Goal: Task Accomplishment & Management: Complete application form

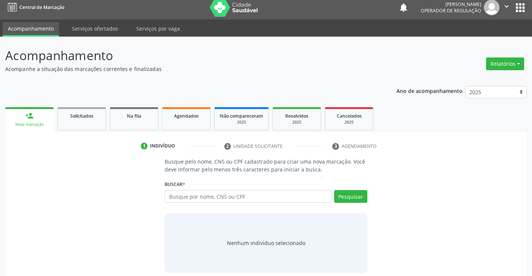
scroll to position [12, 0]
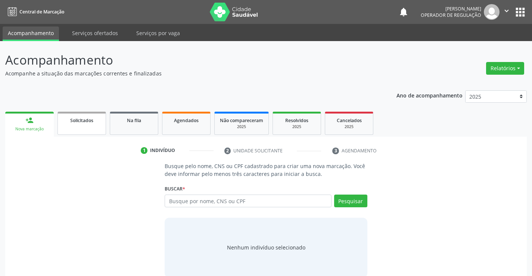
click at [77, 125] on link "Solicitados" at bounding box center [82, 123] width 49 height 23
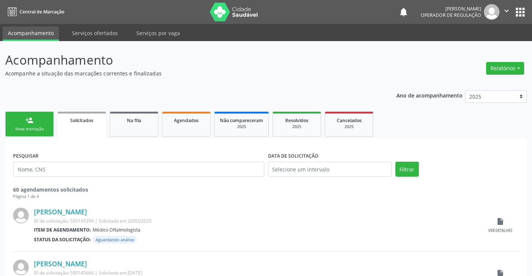
click at [41, 124] on link "person_add Nova marcação" at bounding box center [29, 124] width 49 height 25
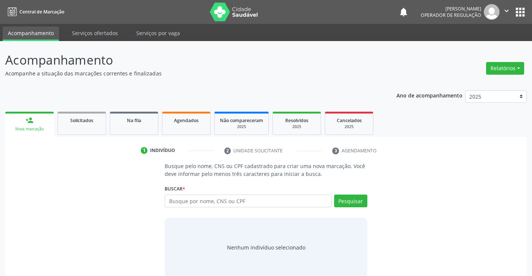
scroll to position [12, 0]
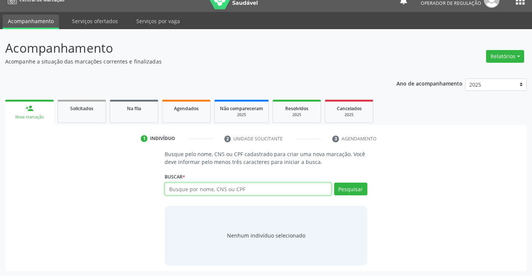
click at [194, 187] on input "text" at bounding box center [248, 189] width 167 height 13
type input "709802007457599"
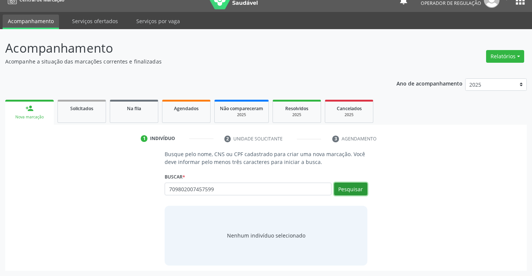
click at [348, 189] on button "Pesquisar" at bounding box center [350, 189] width 33 height 13
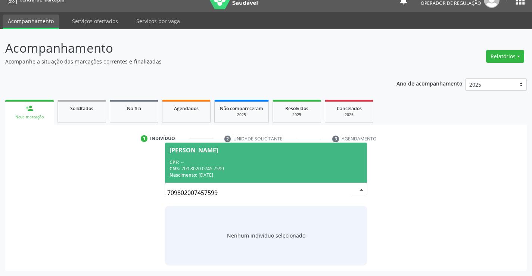
click at [264, 167] on div "CNS: 709 8020 0745 7599" at bounding box center [266, 168] width 193 height 6
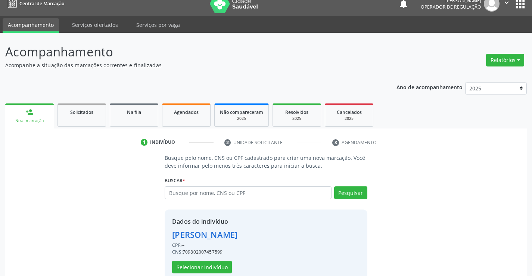
scroll to position [0, 0]
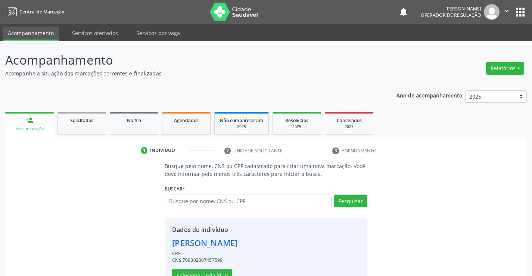
click at [506, 11] on icon "" at bounding box center [507, 11] width 8 height 8
click at [474, 48] on link "Sair" at bounding box center [488, 45] width 52 height 10
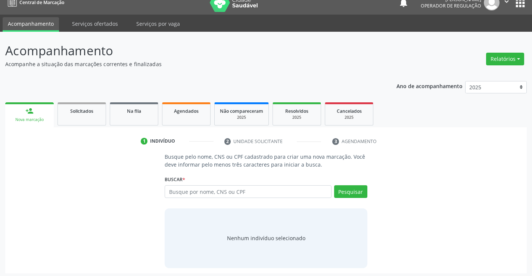
scroll to position [12, 0]
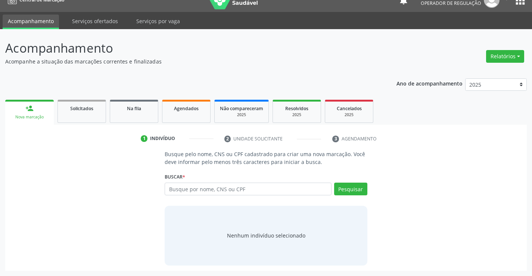
click at [339, 138] on li "3 Agendamento" at bounding box center [362, 139] width 70 height 13
click at [346, 137] on li "3 Agendamento" at bounding box center [362, 139] width 70 height 13
click at [333, 137] on li "3 Agendamento" at bounding box center [362, 139] width 70 height 13
click at [191, 188] on input "text" at bounding box center [248, 189] width 167 height 13
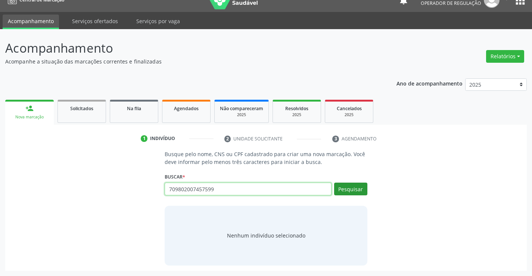
type input "709802007457599"
click at [350, 189] on button "Pesquisar" at bounding box center [350, 189] width 33 height 13
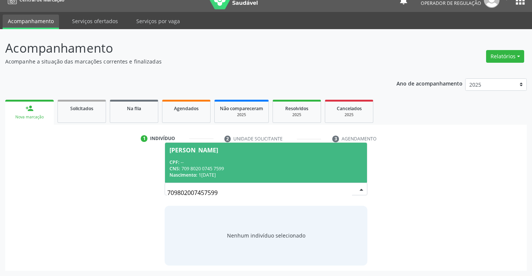
click at [231, 166] on div "CNS: 709 8020 0745 7599" at bounding box center [266, 168] width 193 height 6
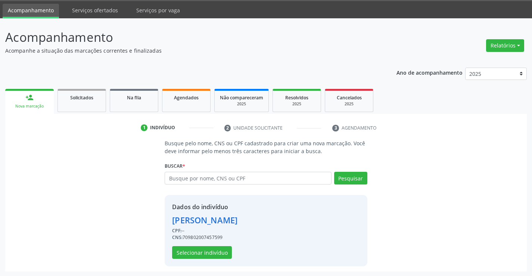
scroll to position [24, 0]
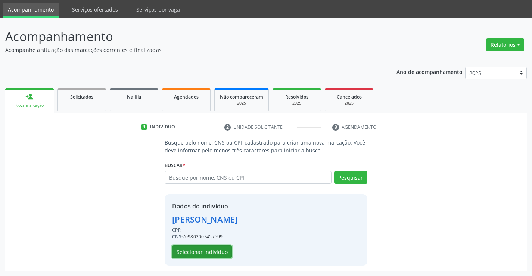
click at [193, 248] on button "Selecionar indivíduo" at bounding box center [202, 251] width 60 height 13
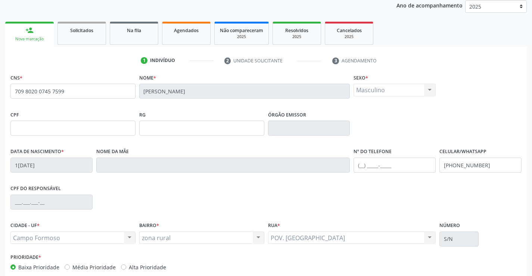
scroll to position [129, 0]
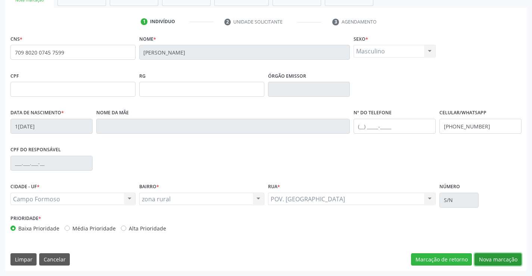
click at [502, 258] on button "Nova marcação" at bounding box center [498, 259] width 47 height 13
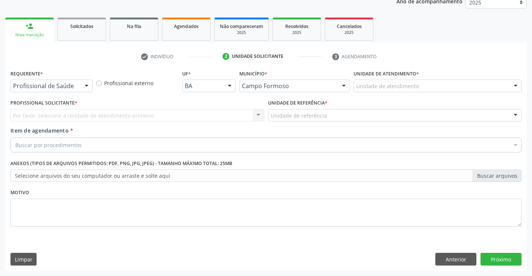
click at [83, 84] on div at bounding box center [86, 86] width 11 height 13
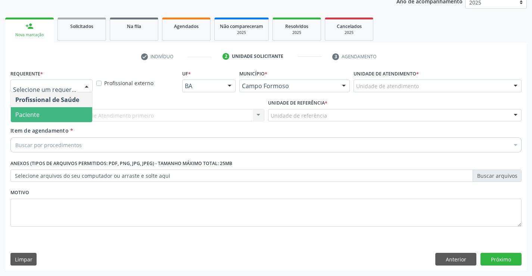
click at [63, 117] on span "Paciente" at bounding box center [51, 114] width 81 height 15
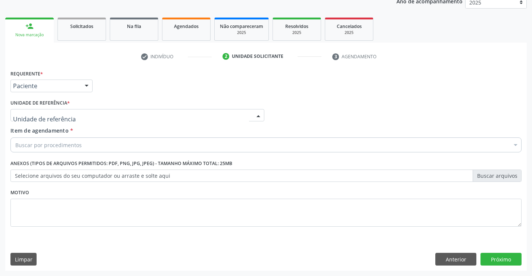
click at [80, 119] on div at bounding box center [137, 115] width 254 height 13
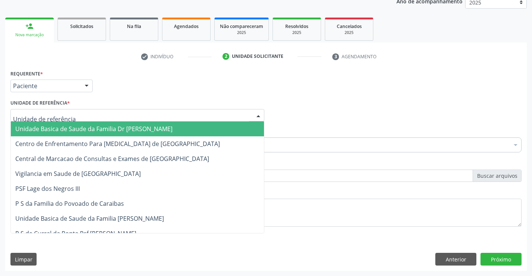
click at [125, 128] on span "Unidade Basica de Saude da Familia Dr [PERSON_NAME]" at bounding box center [93, 129] width 157 height 8
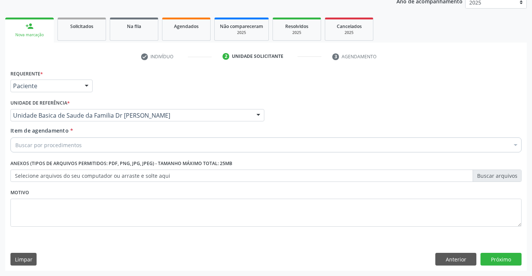
click at [104, 150] on div "Buscar por procedimentos" at bounding box center [265, 144] width 511 height 15
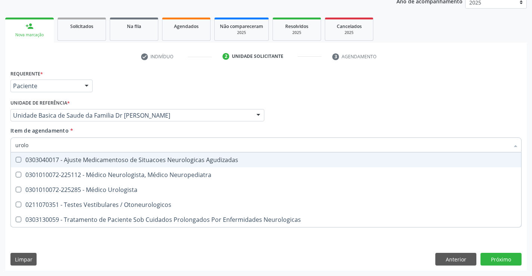
type input "urolog"
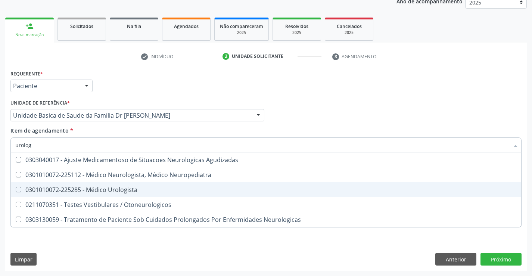
click at [111, 189] on div "0301010072-225285 - Médico Urologista" at bounding box center [266, 190] width 502 height 6
checkbox Urologista "true"
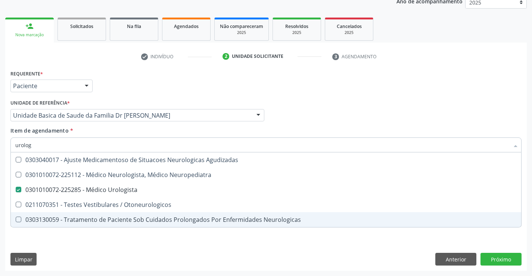
click at [130, 239] on div "Requerente * Paciente Profissional de Saúde Paciente Nenhum resultado encontrad…" at bounding box center [266, 169] width 522 height 203
checkbox Neuropediatra "true"
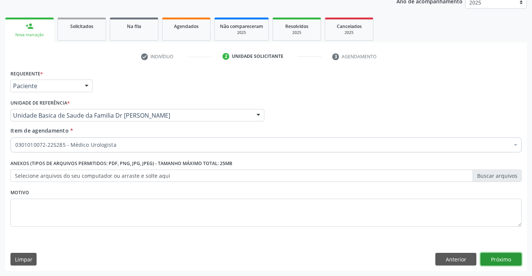
click at [486, 257] on button "Próximo" at bounding box center [501, 259] width 41 height 13
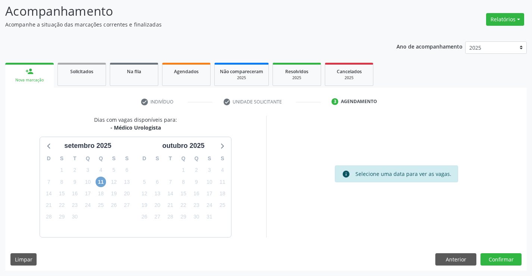
click at [99, 180] on span "11" at bounding box center [101, 182] width 10 height 10
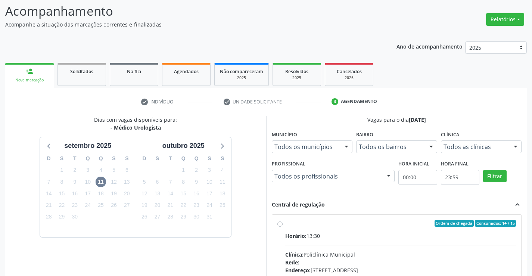
click at [285, 222] on label "Ordem de chegada Consumidos: 14 / 15 Horário: 13:30 Clínica: Policlínica Munici…" at bounding box center [400, 277] width 231 height 115
click at [278, 222] on input "Ordem de chegada Consumidos: 14 / 15 Horário: 13:30 Clínica: Policlínica Munici…" at bounding box center [279, 223] width 5 height 7
radio input "true"
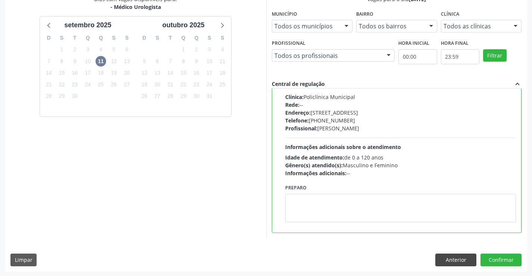
scroll to position [170, 0]
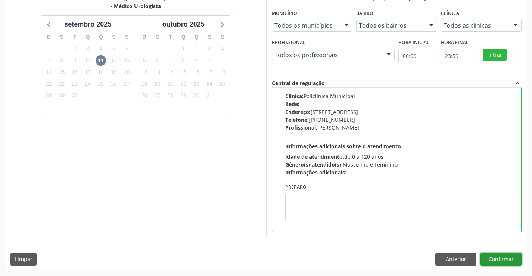
click at [493, 260] on button "Confirmar" at bounding box center [501, 259] width 41 height 13
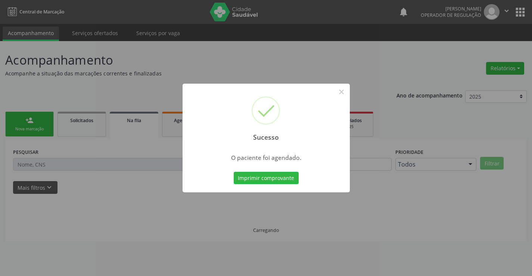
scroll to position [0, 0]
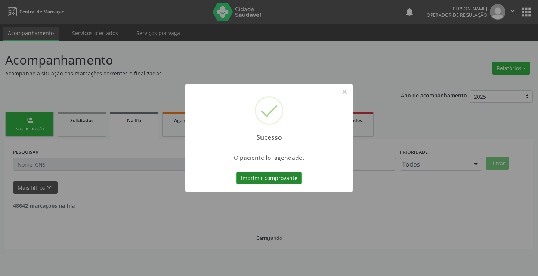
click at [264, 174] on button "Imprimir comprovante" at bounding box center [268, 178] width 65 height 13
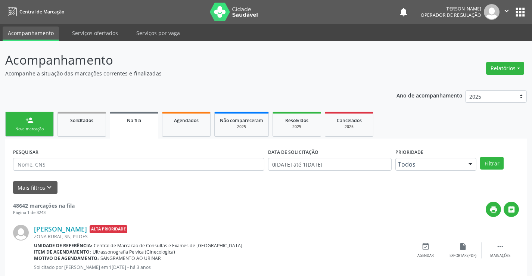
click at [43, 124] on link "person_add Nova marcação" at bounding box center [29, 124] width 49 height 25
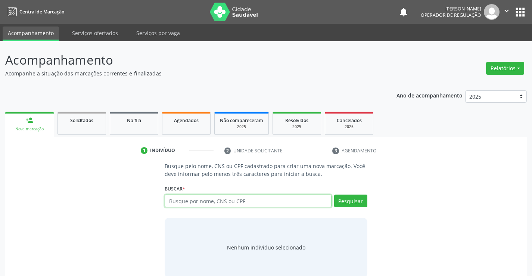
click at [192, 202] on input "text" at bounding box center [248, 201] width 167 height 13
type input "702605712667245"
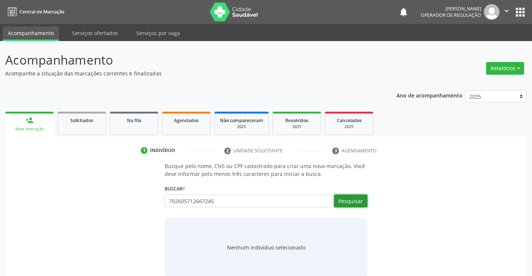
click at [352, 200] on button "Pesquisar" at bounding box center [350, 201] width 33 height 13
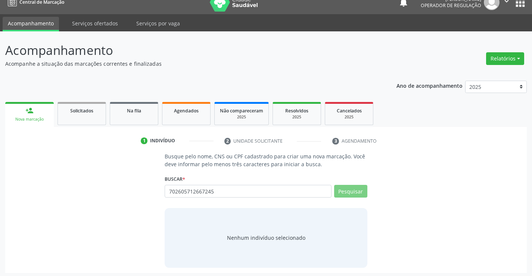
scroll to position [12, 0]
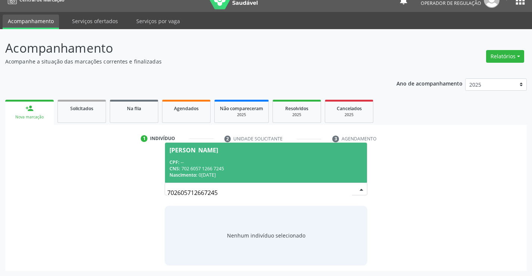
click at [228, 166] on div "CNS: 702 6057 1266 7245" at bounding box center [266, 168] width 193 height 6
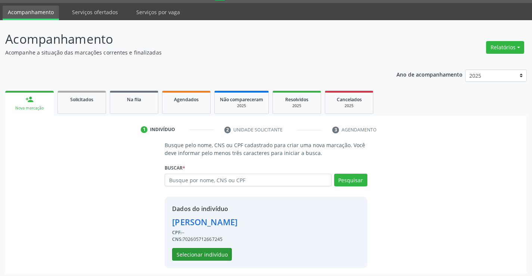
scroll to position [24, 0]
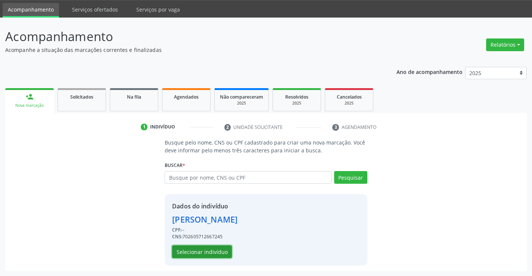
click at [217, 249] on button "Selecionar indivíduo" at bounding box center [202, 251] width 60 height 13
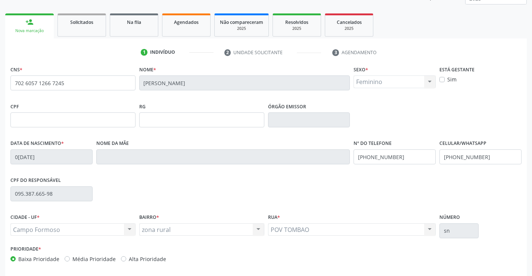
scroll to position [129, 0]
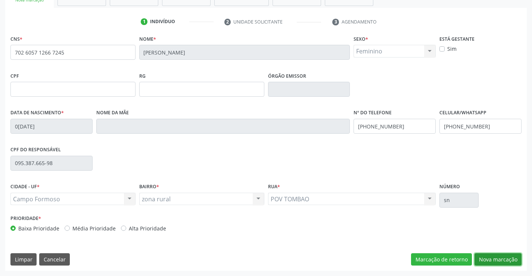
click at [481, 259] on button "Nova marcação" at bounding box center [498, 259] width 47 height 13
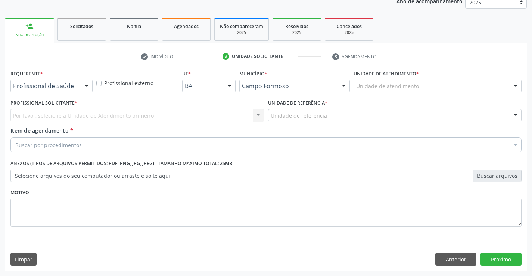
click at [84, 86] on div at bounding box center [86, 86] width 11 height 13
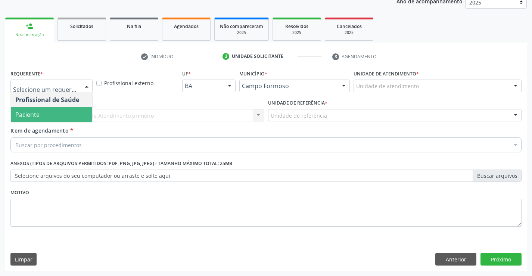
click at [66, 114] on span "Paciente" at bounding box center [51, 114] width 81 height 15
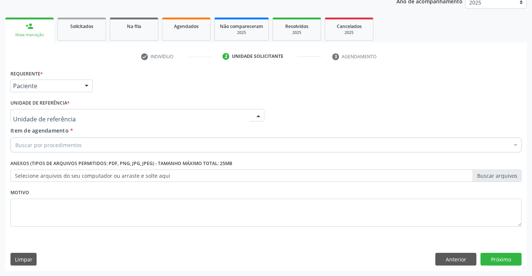
click at [72, 118] on div at bounding box center [137, 115] width 254 height 13
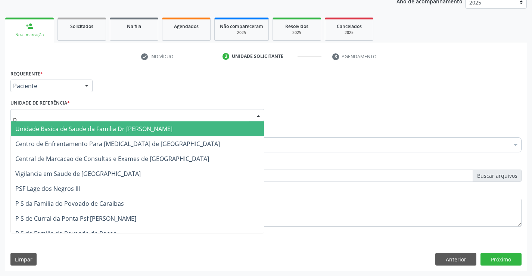
type input "po"
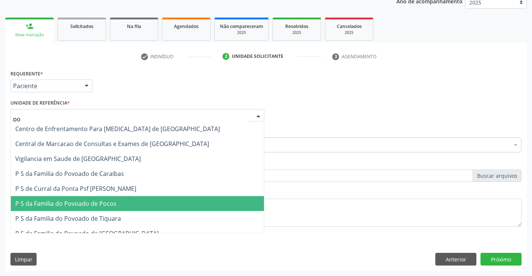
click at [62, 205] on span "P S da Familia do Povoado de Pocos" at bounding box center [65, 203] width 101 height 8
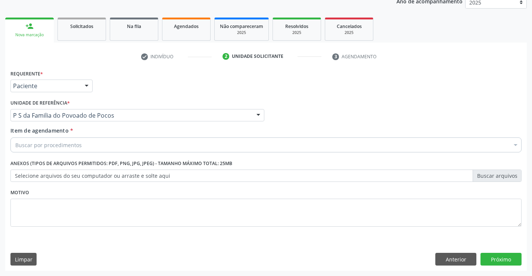
click at [81, 145] on div "Buscar por procedimentos" at bounding box center [265, 144] width 511 height 15
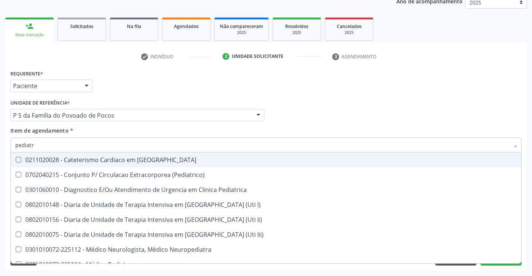
type input "pediatra"
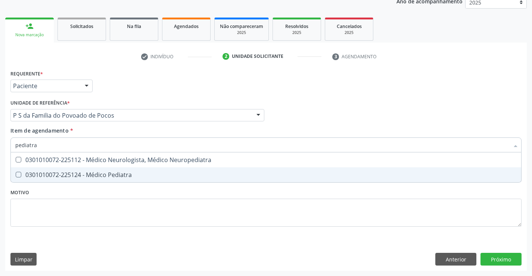
click at [99, 175] on div "0301010072-225124 - Médico Pediatra" at bounding box center [266, 175] width 502 height 6
checkbox Pediatra "true"
click at [107, 208] on div "Requerente * Paciente Profissional de Saúde Paciente Nenhum resultado encontrad…" at bounding box center [265, 152] width 511 height 169
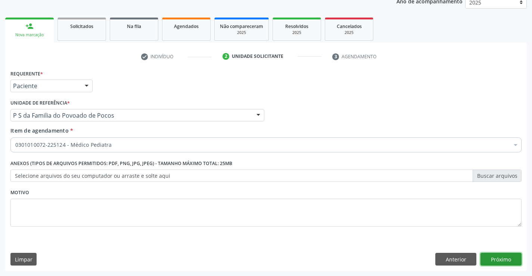
click at [501, 259] on button "Próximo" at bounding box center [501, 259] width 41 height 13
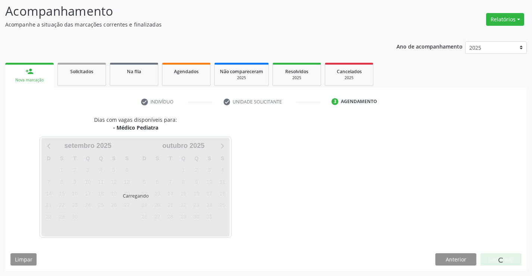
scroll to position [49, 0]
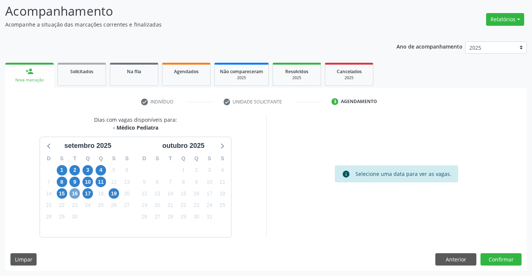
click at [74, 195] on span "16" at bounding box center [74, 193] width 10 height 10
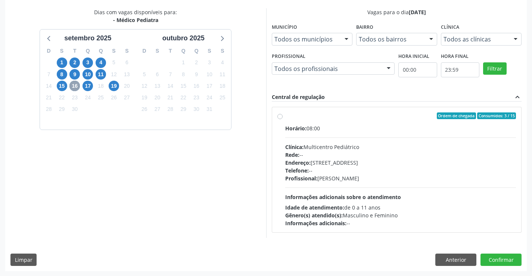
scroll to position [157, 0]
click at [60, 85] on span "15" at bounding box center [62, 85] width 10 height 10
click at [86, 85] on span "17" at bounding box center [88, 85] width 10 height 10
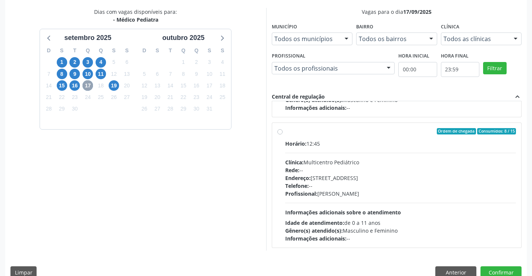
scroll to position [118, 0]
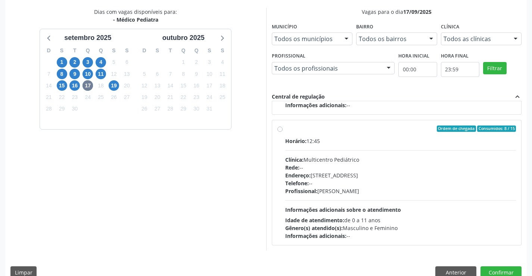
click at [285, 128] on label "Ordem de chegada Consumidos: 8 / 15 Horário: 12:45 Clínica: Multicentro Pediátr…" at bounding box center [400, 182] width 231 height 115
click at [281, 128] on input "Ordem de chegada Consumidos: 8 / 15 Horário: 12:45 Clínica: Multicentro Pediátr…" at bounding box center [279, 128] width 5 height 7
radio input "true"
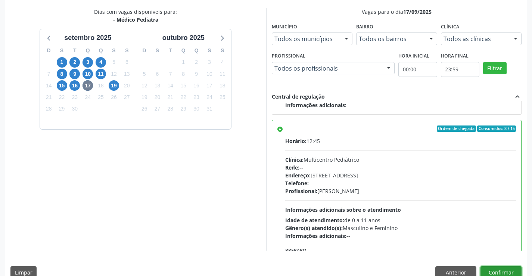
click at [497, 267] on button "Confirmar" at bounding box center [501, 272] width 41 height 13
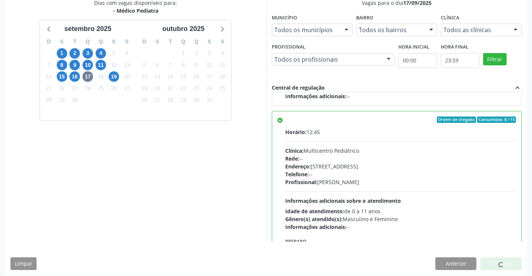
scroll to position [170, 0]
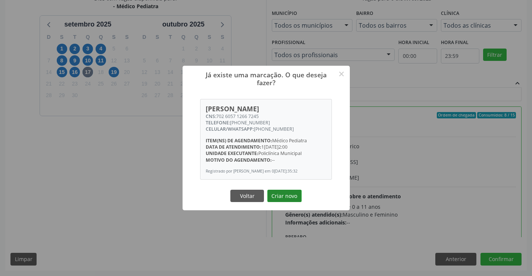
click at [285, 195] on button "Criar novo" at bounding box center [284, 196] width 34 height 13
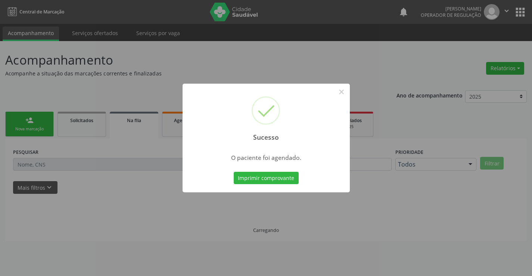
scroll to position [0, 0]
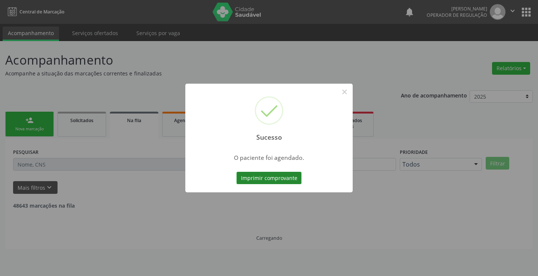
click at [285, 176] on button "Imprimir comprovante" at bounding box center [268, 178] width 65 height 13
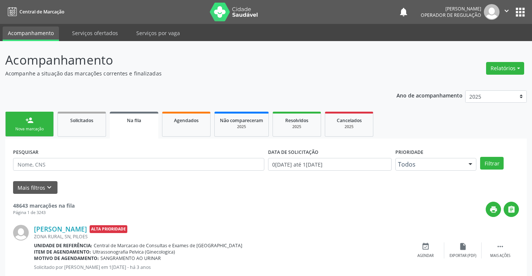
click at [46, 128] on div "Nova marcação" at bounding box center [29, 129] width 37 height 6
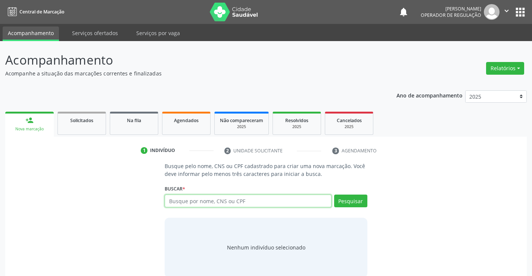
click at [195, 201] on input "text" at bounding box center [248, 201] width 167 height 13
type input "700205403042329"
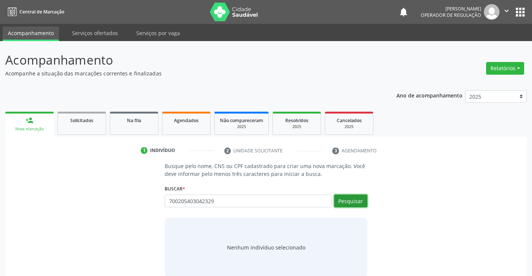
click at [354, 201] on button "Pesquisar" at bounding box center [350, 201] width 33 height 13
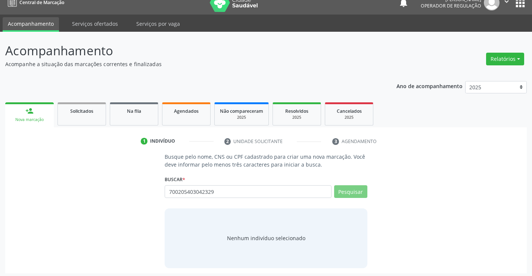
scroll to position [12, 0]
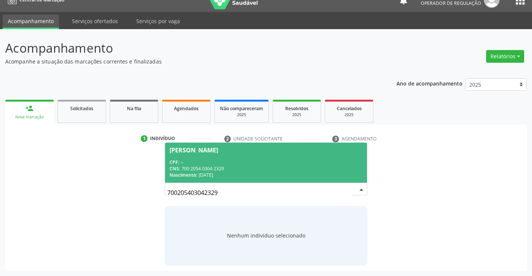
click at [347, 187] on input "700205403042329" at bounding box center [259, 192] width 184 height 15
click at [269, 166] on div "CNS: 700 2054 0304 2329" at bounding box center [266, 168] width 193 height 6
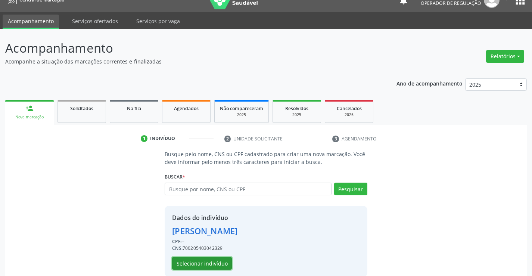
click at [207, 262] on button "Selecionar indivíduo" at bounding box center [202, 263] width 60 height 13
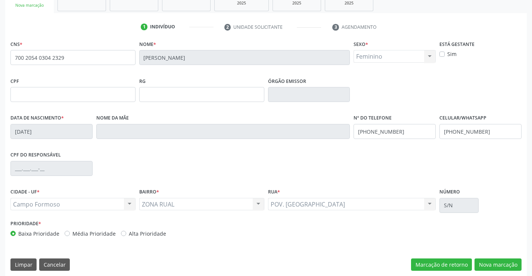
scroll to position [129, 0]
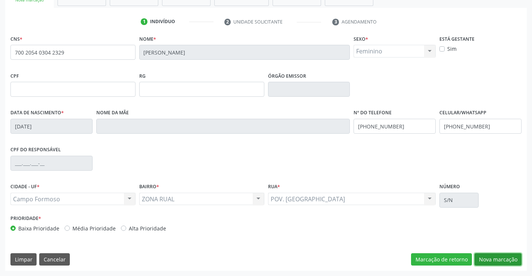
click at [493, 259] on button "Nova marcação" at bounding box center [498, 259] width 47 height 13
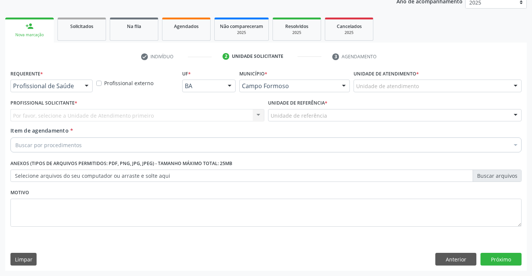
scroll to position [94, 0]
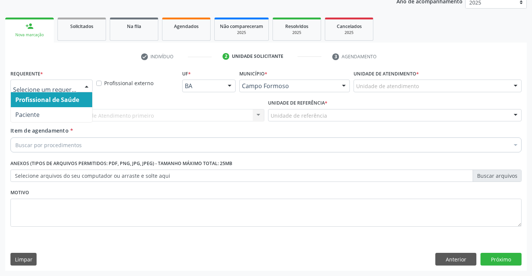
drag, startPoint x: 86, startPoint y: 86, endPoint x: 84, endPoint y: 100, distance: 13.9
click at [86, 88] on div at bounding box center [86, 86] width 11 height 13
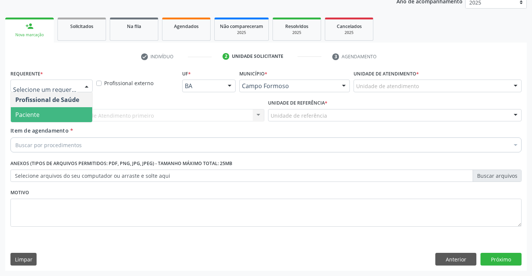
click at [78, 114] on span "Paciente" at bounding box center [51, 114] width 81 height 15
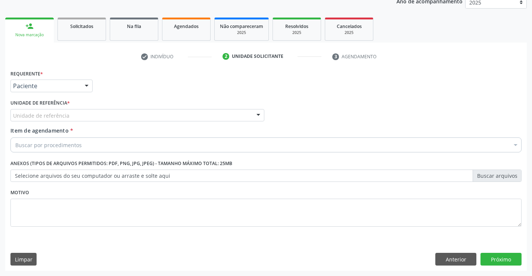
click at [87, 116] on div "Unidade de referência" at bounding box center [137, 115] width 254 height 13
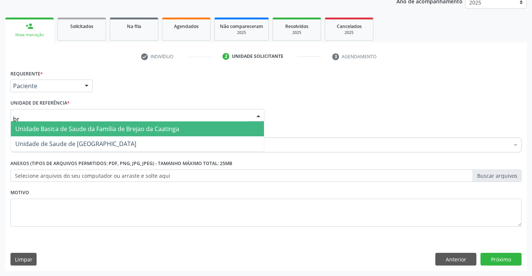
type input "bre"
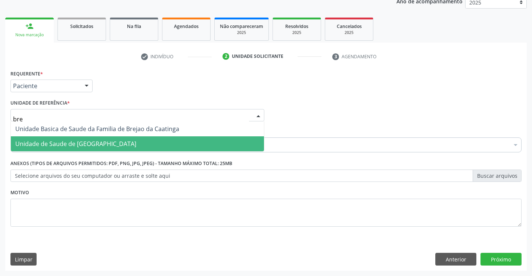
click at [87, 141] on span "Unidade de Saude de [GEOGRAPHIC_DATA]" at bounding box center [75, 144] width 121 height 8
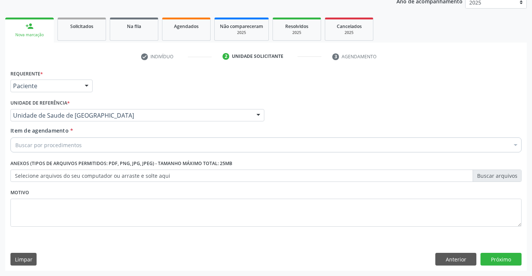
click at [87, 144] on div "Buscar por procedimentos" at bounding box center [265, 144] width 511 height 15
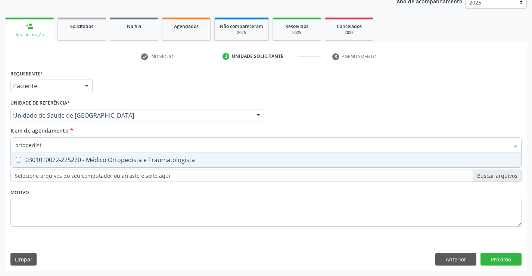
type input "ortopedista"
click at [108, 158] on div "0301010072-225270 - Médico Ortopedista e Traumatologista" at bounding box center [266, 160] width 502 height 6
checkbox Traumatologista "true"
click at [109, 193] on div "Requerente * Paciente Profissional de Saúde Paciente Nenhum resultado encontrad…" at bounding box center [265, 152] width 511 height 169
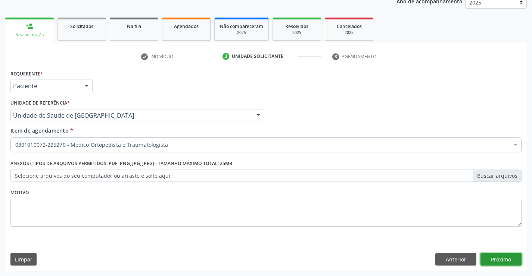
click at [499, 260] on button "Próximo" at bounding box center [501, 259] width 41 height 13
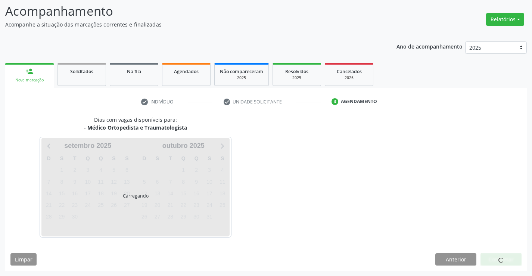
scroll to position [49, 0]
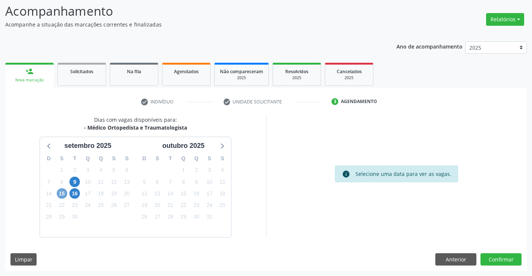
click at [62, 195] on span "15" at bounding box center [62, 193] width 10 height 10
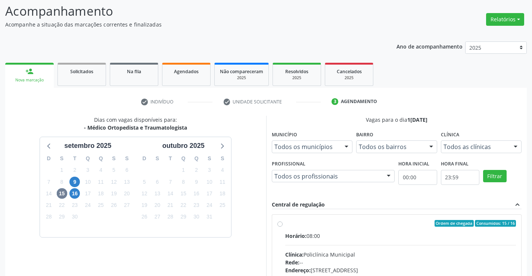
click at [285, 224] on label "Ordem de chegada Consumidos: 15 / 16 Horário: 08:00 Clínica: Policlínica Munici…" at bounding box center [400, 277] width 231 height 115
click at [279, 224] on input "Ordem de chegada Consumidos: 15 / 16 Horário: 08:00 Clínica: Policlínica Munici…" at bounding box center [279, 223] width 5 height 7
radio input "true"
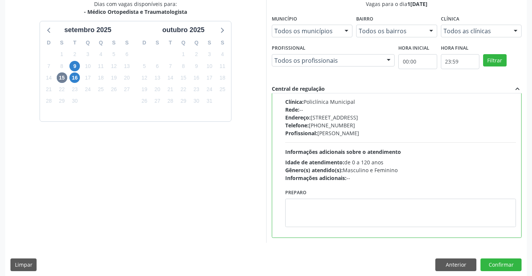
scroll to position [170, 0]
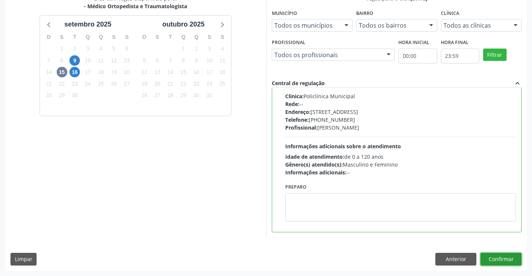
click at [496, 263] on button "Confirmar" at bounding box center [501, 259] width 41 height 13
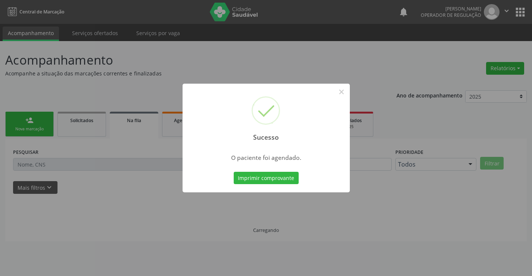
scroll to position [0, 0]
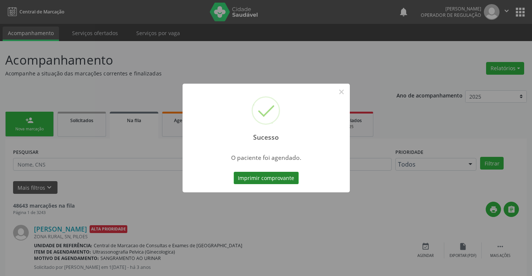
click at [273, 177] on button "Imprimir comprovante" at bounding box center [266, 178] width 65 height 13
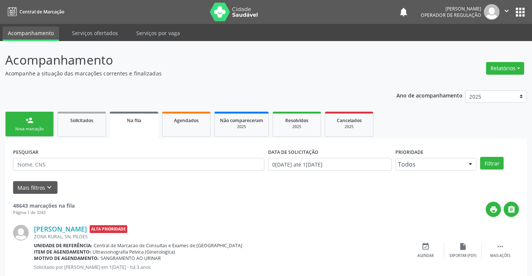
click at [42, 127] on div "Nova marcação" at bounding box center [29, 129] width 37 height 6
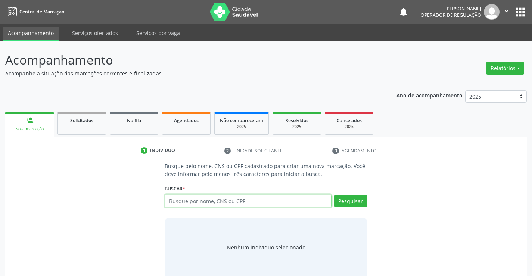
click at [243, 203] on input "text" at bounding box center [248, 201] width 167 height 13
type input "706808202437926"
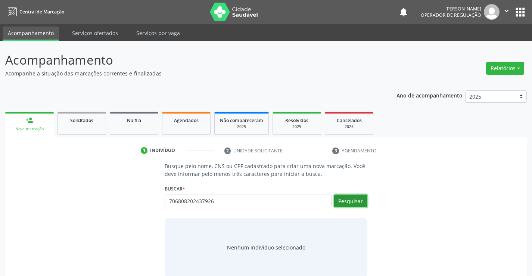
click at [351, 199] on button "Pesquisar" at bounding box center [350, 201] width 33 height 13
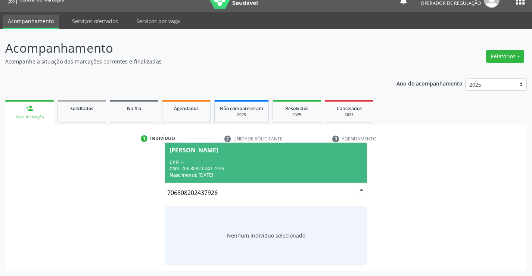
click at [263, 165] on div "CNS: 706 8082 0243 7926" at bounding box center [266, 168] width 193 height 6
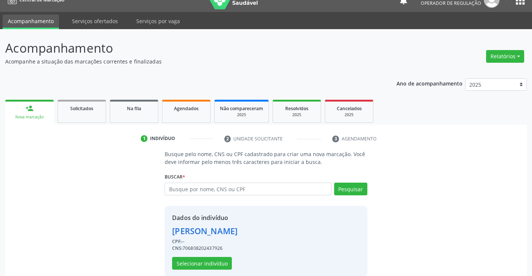
scroll to position [24, 0]
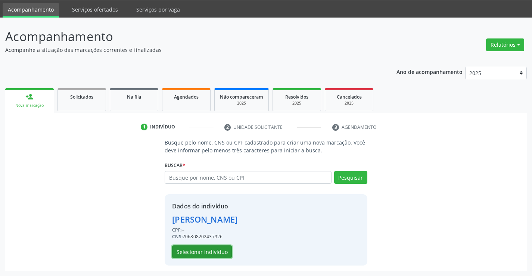
click at [214, 249] on button "Selecionar indivíduo" at bounding box center [202, 251] width 60 height 13
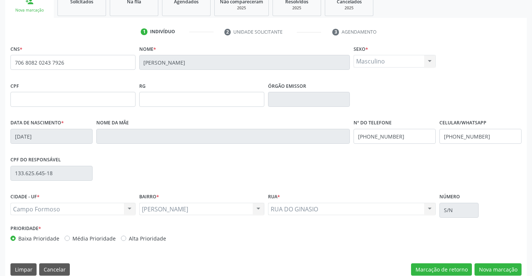
scroll to position [129, 0]
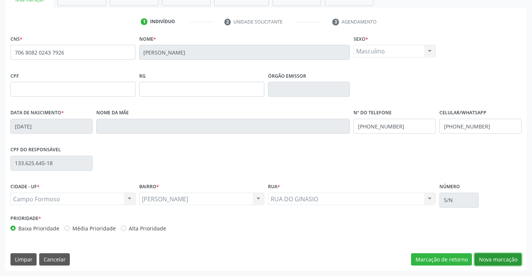
click at [489, 257] on button "Nova marcação" at bounding box center [498, 259] width 47 height 13
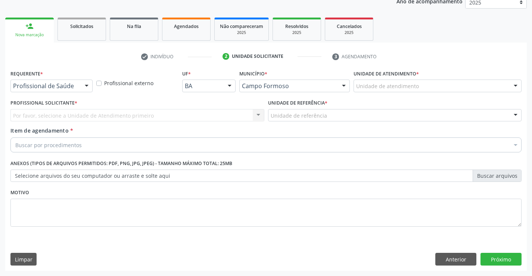
click at [86, 85] on div at bounding box center [86, 86] width 11 height 13
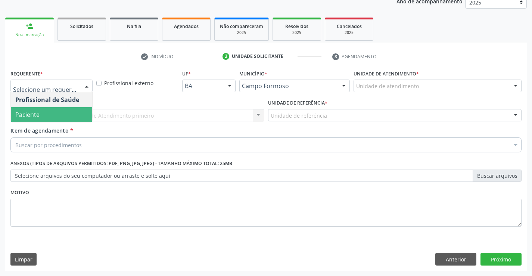
click at [52, 117] on span "Paciente" at bounding box center [51, 114] width 81 height 15
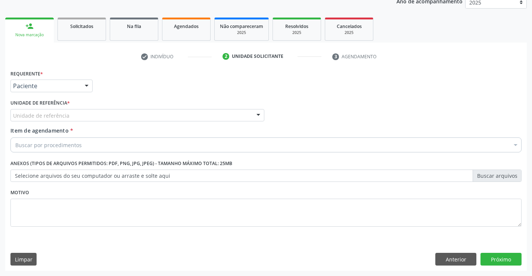
click at [101, 113] on div "Unidade de referência" at bounding box center [137, 115] width 254 height 13
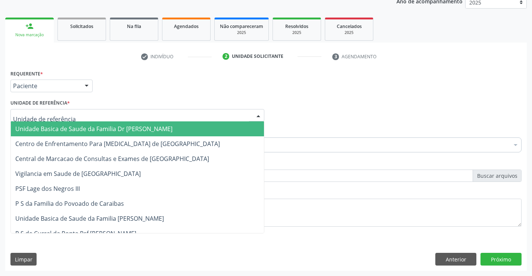
click at [104, 131] on span "Unidade Basica de Saude da Familia Dr [PERSON_NAME]" at bounding box center [93, 129] width 157 height 8
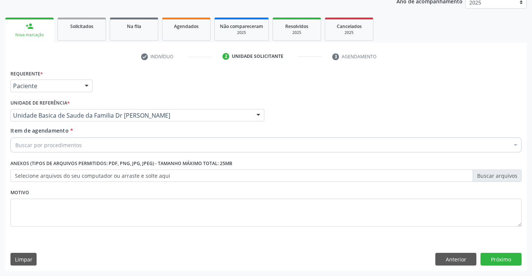
click at [90, 148] on div "Buscar por procedimentos" at bounding box center [265, 144] width 511 height 15
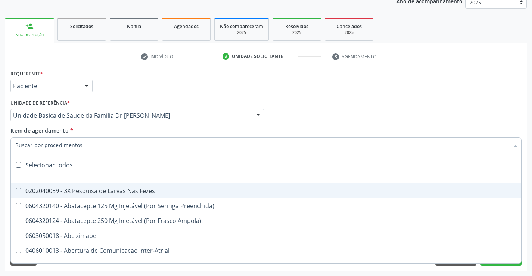
click at [90, 148] on input "Item de agendamento *" at bounding box center [262, 144] width 494 height 15
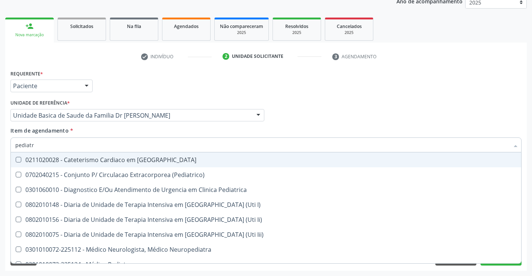
type input "pediatra"
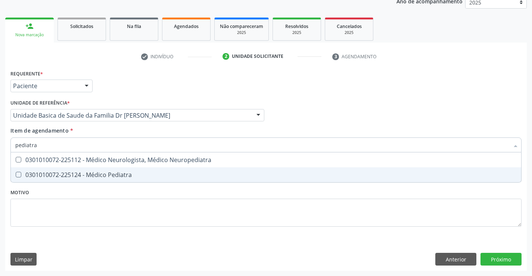
click at [113, 175] on div "0301010072-225124 - Médico Pediatra" at bounding box center [266, 175] width 502 height 6
checkbox Pediatra "true"
click at [114, 194] on div "Requerente * Paciente Profissional de Saúde Paciente Nenhum resultado encontrad…" at bounding box center [265, 152] width 511 height 169
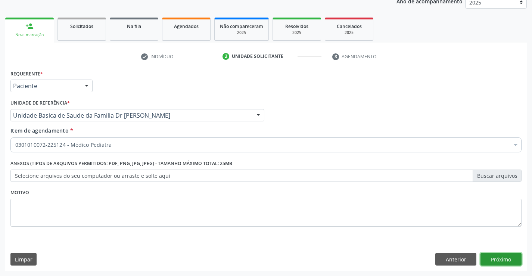
click at [496, 261] on button "Próximo" at bounding box center [501, 259] width 41 height 13
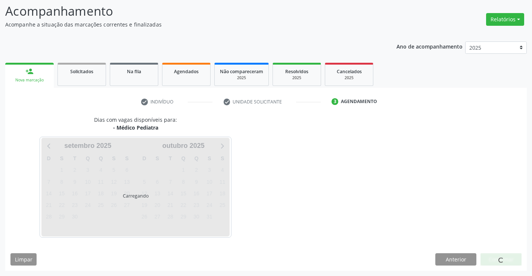
scroll to position [49, 0]
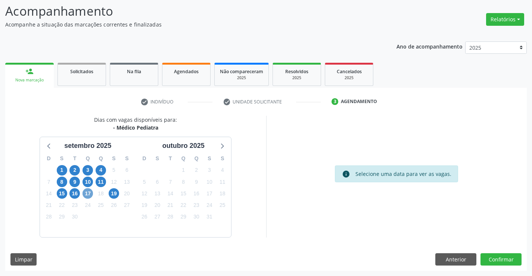
click at [89, 193] on span "17" at bounding box center [88, 193] width 10 height 10
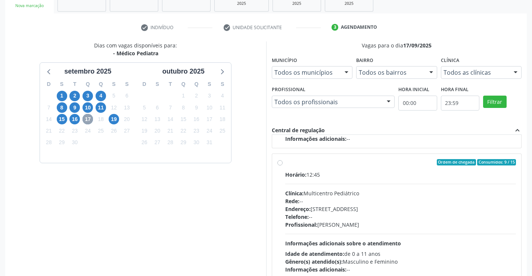
scroll to position [124, 0]
click at [285, 162] on label "Ordem de chegada Consumidos: 9 / 15 Horário: 12:45 Clínica: Multicentro Pediátr…" at bounding box center [400, 216] width 231 height 115
click at [279, 162] on input "Ordem de chegada Consumidos: 9 / 15 Horário: 12:45 Clínica: Multicentro Pediátr…" at bounding box center [279, 162] width 5 height 7
radio input "true"
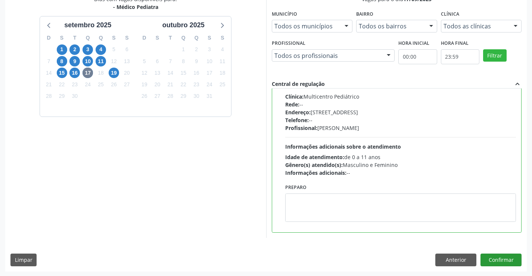
scroll to position [170, 0]
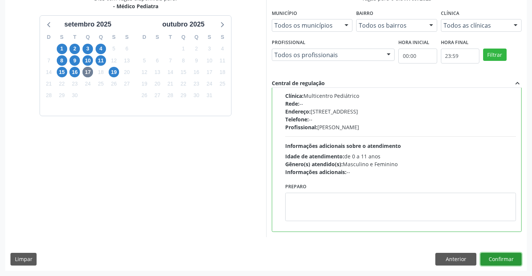
click at [494, 261] on button "Confirmar" at bounding box center [501, 259] width 41 height 13
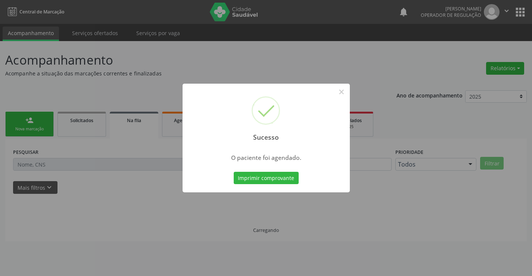
scroll to position [0, 0]
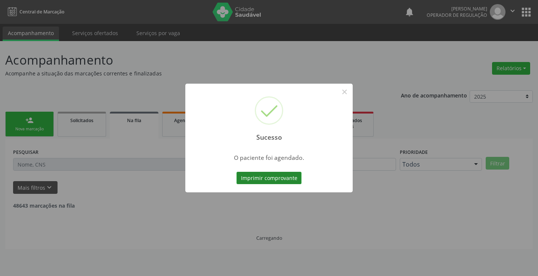
click at [279, 174] on button "Imprimir comprovante" at bounding box center [268, 178] width 65 height 13
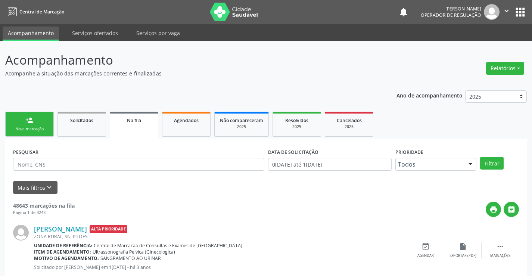
click at [43, 126] on link "person_add Nova marcação" at bounding box center [29, 124] width 49 height 25
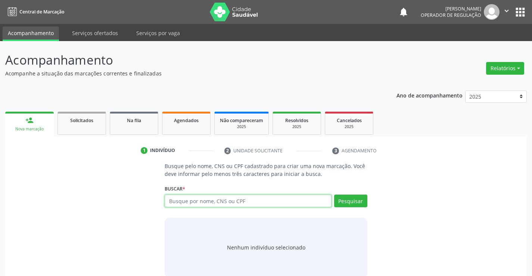
click at [200, 202] on input "text" at bounding box center [248, 201] width 167 height 13
type input "8"
type input "705008817431651"
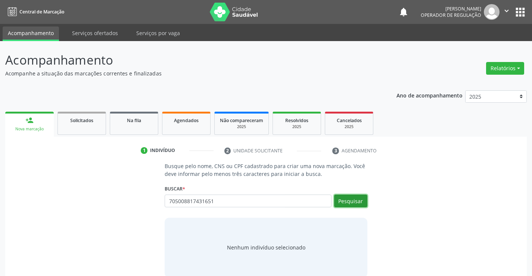
click at [343, 200] on button "Pesquisar" at bounding box center [350, 201] width 33 height 13
type input "705008817431651"
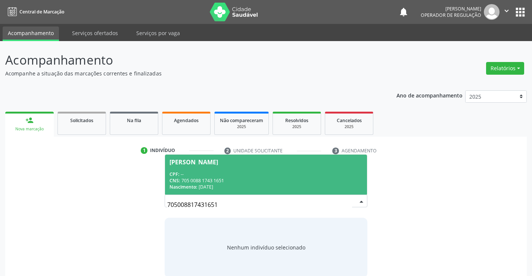
click at [239, 174] on div "CPF: --" at bounding box center [266, 174] width 193 height 6
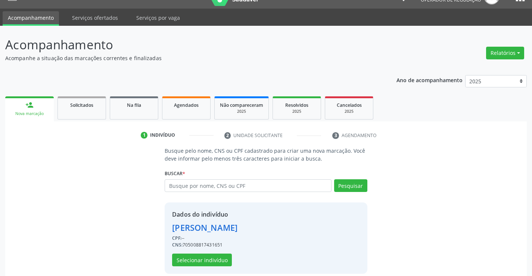
scroll to position [24, 0]
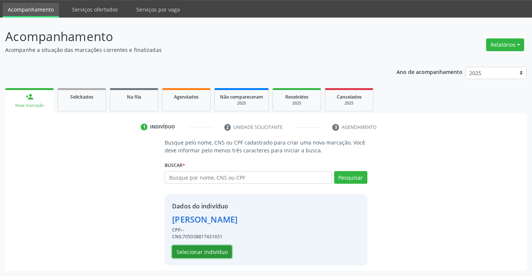
click at [216, 249] on button "Selecionar indivíduo" at bounding box center [202, 251] width 60 height 13
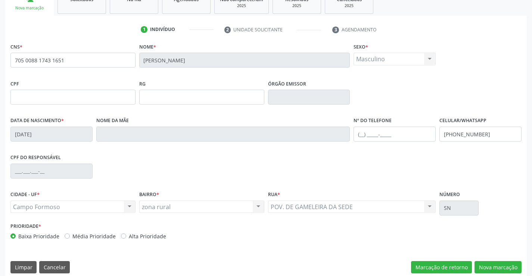
scroll to position [129, 0]
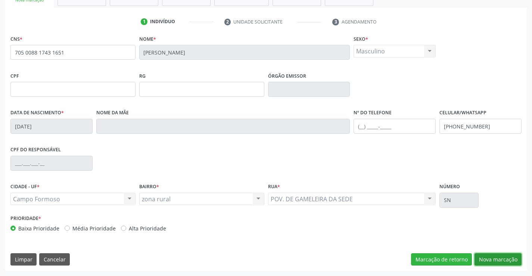
click at [484, 258] on button "Nova marcação" at bounding box center [498, 259] width 47 height 13
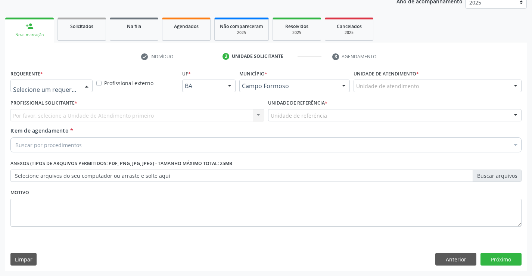
click at [85, 84] on div at bounding box center [86, 86] width 11 height 13
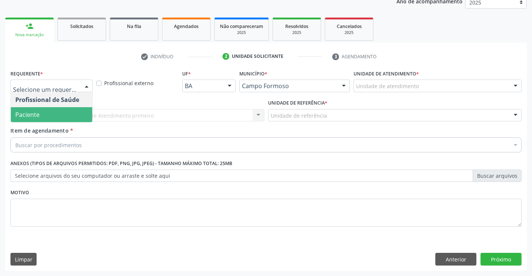
click at [74, 115] on span "Paciente" at bounding box center [51, 114] width 81 height 15
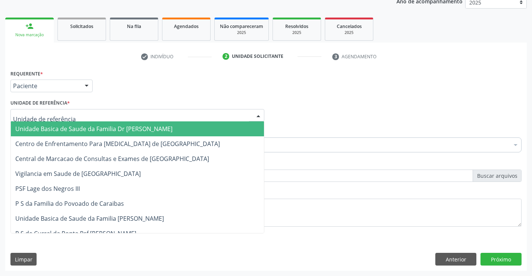
click at [84, 113] on div at bounding box center [137, 115] width 254 height 13
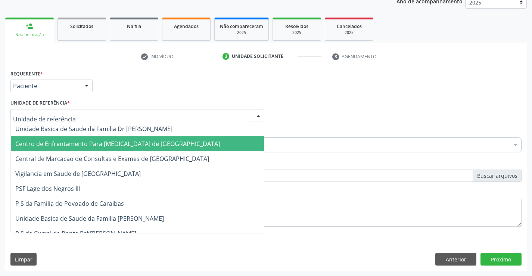
drag, startPoint x: 85, startPoint y: 127, endPoint x: 93, endPoint y: 146, distance: 21.3
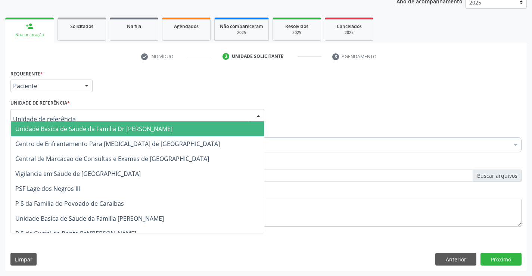
click at [105, 127] on span "Unidade Basica de Saude da Familia Dr [PERSON_NAME]" at bounding box center [93, 129] width 157 height 8
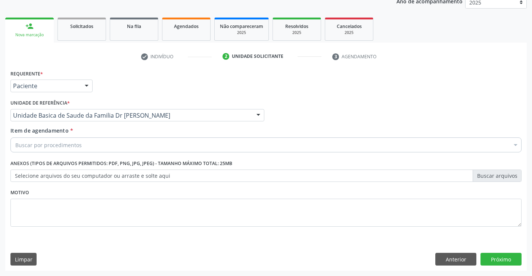
click at [96, 148] on div "Buscar por procedimentos" at bounding box center [265, 144] width 511 height 15
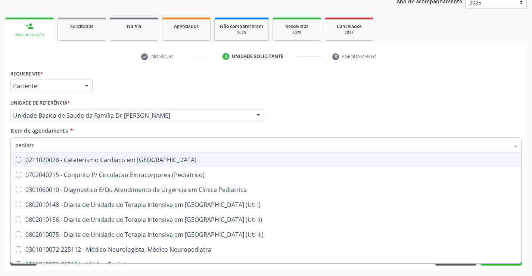
type input "pediatra"
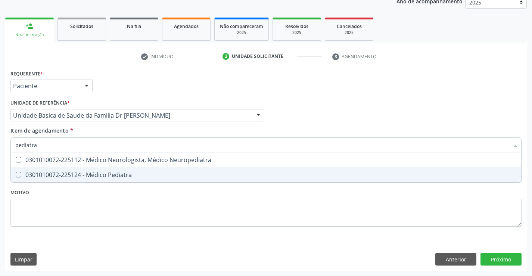
click at [97, 173] on div "0301010072-225124 - Médico Pediatra" at bounding box center [266, 175] width 502 height 6
checkbox Pediatra "true"
click at [99, 201] on div "Requerente * Paciente Profissional de Saúde Paciente Nenhum resultado encontrad…" at bounding box center [265, 152] width 511 height 169
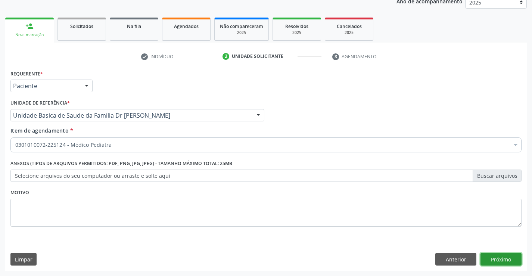
click at [493, 260] on button "Próximo" at bounding box center [501, 259] width 41 height 13
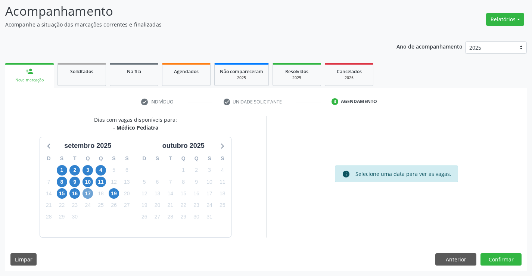
click at [89, 195] on span "17" at bounding box center [88, 193] width 10 height 10
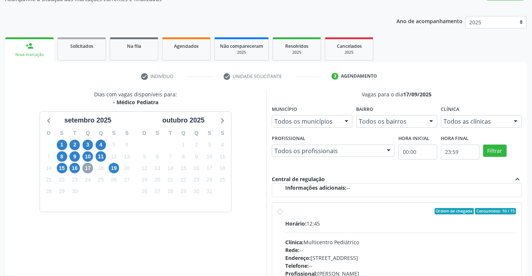
scroll to position [86, 0]
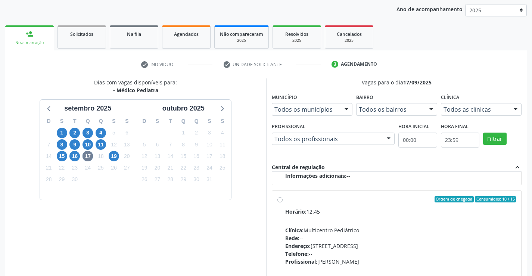
click at [285, 202] on label "Ordem de chegada Consumidos: 10 / 15 Horário: 12:45 Clínica: Multicentro Pediát…" at bounding box center [400, 253] width 231 height 115
click at [279, 202] on input "Ordem de chegada Consumidos: 10 / 15 Horário: 12:45 Clínica: Multicentro Pediát…" at bounding box center [279, 199] width 5 height 7
radio input "true"
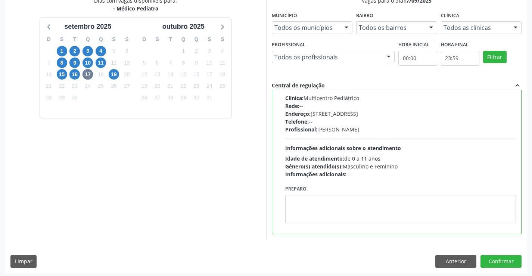
scroll to position [170, 0]
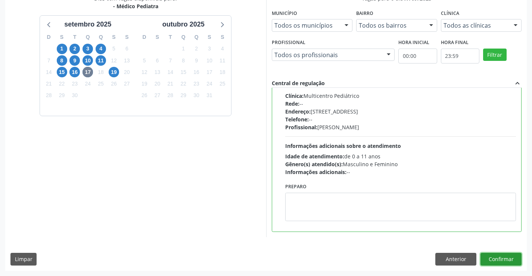
click at [487, 257] on button "Confirmar" at bounding box center [501, 259] width 41 height 13
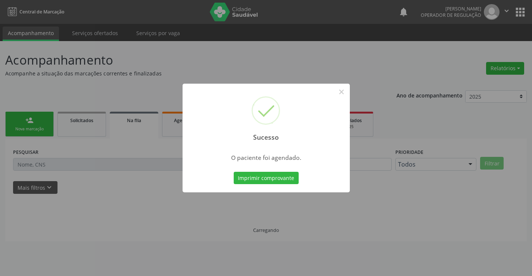
scroll to position [0, 0]
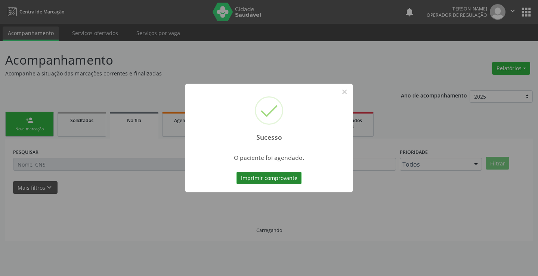
click at [280, 176] on button "Imprimir comprovante" at bounding box center [268, 178] width 65 height 13
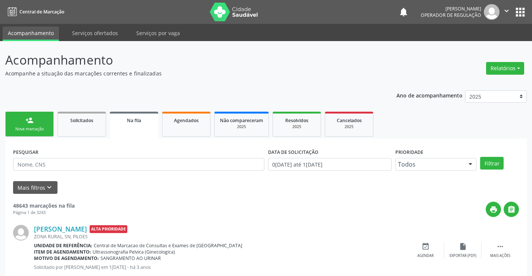
click at [39, 121] on link "person_add Nova marcação" at bounding box center [29, 124] width 49 height 25
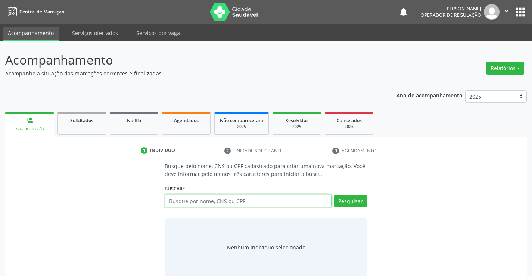
click at [232, 202] on input "text" at bounding box center [248, 201] width 167 height 13
type input "708604549473384"
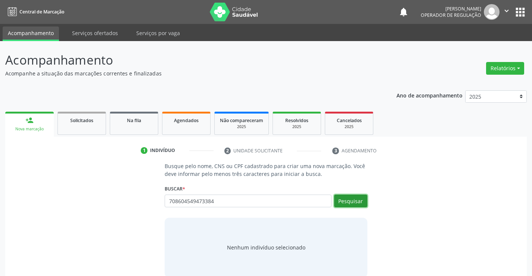
click at [344, 198] on button "Pesquisar" at bounding box center [350, 201] width 33 height 13
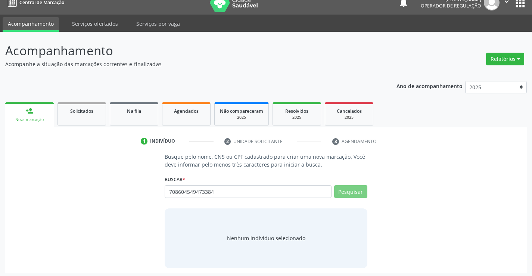
scroll to position [12, 0]
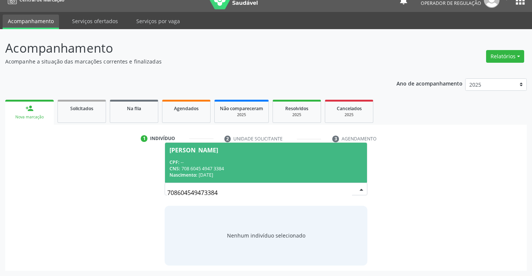
click at [242, 172] on div "Nascimento: 10/03/1987" at bounding box center [266, 175] width 193 height 6
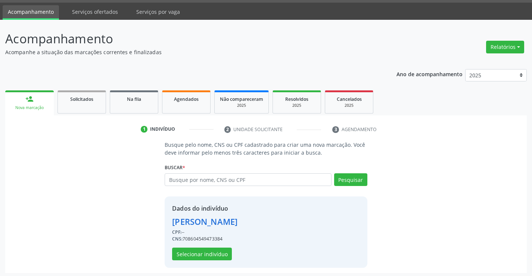
scroll to position [24, 0]
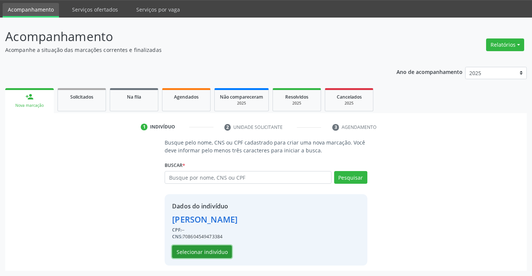
click at [204, 250] on button "Selecionar indivíduo" at bounding box center [202, 251] width 60 height 13
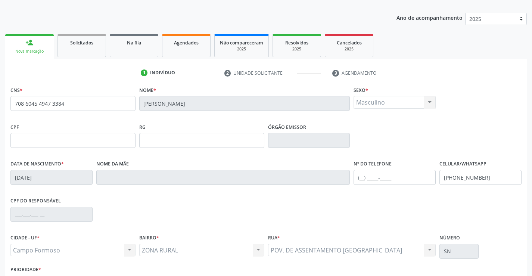
scroll to position [129, 0]
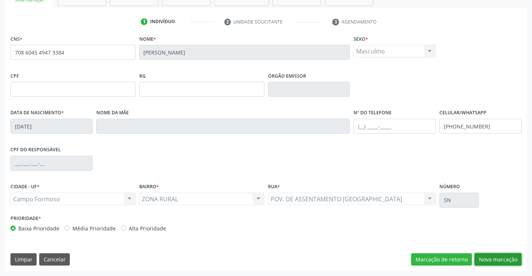
click at [497, 257] on button "Nova marcação" at bounding box center [498, 259] width 47 height 13
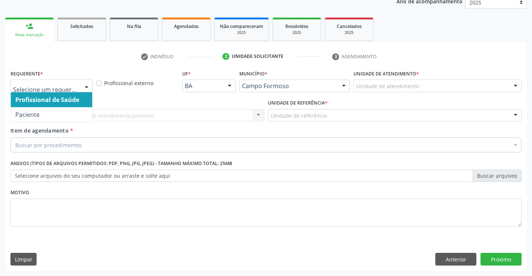
click at [85, 85] on div at bounding box center [86, 86] width 11 height 13
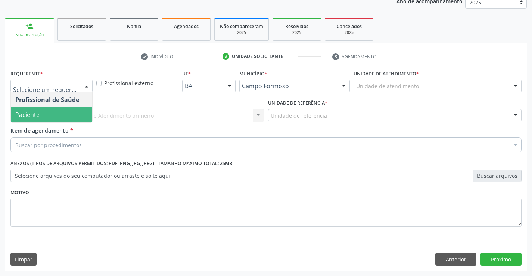
click at [56, 112] on span "Paciente" at bounding box center [51, 114] width 81 height 15
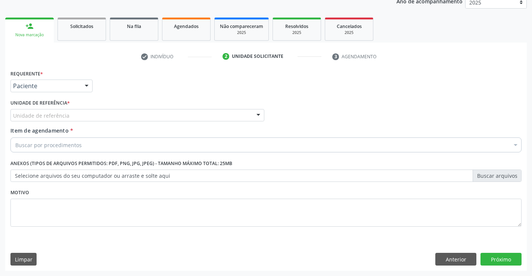
click at [70, 116] on div "Unidade de referência" at bounding box center [137, 115] width 254 height 13
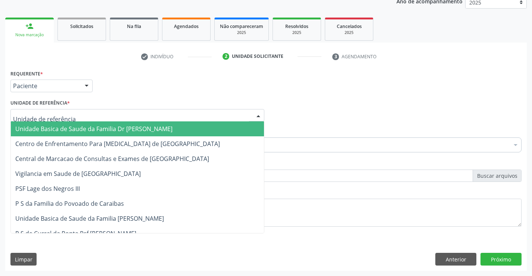
click at [72, 130] on span "Unidade Basica de Saude da Familia Dr [PERSON_NAME]" at bounding box center [93, 129] width 157 height 8
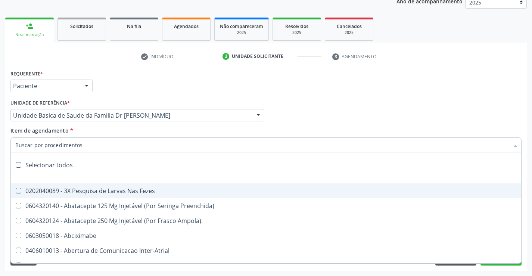
click at [86, 148] on input "Item de agendamento *" at bounding box center [262, 144] width 494 height 15
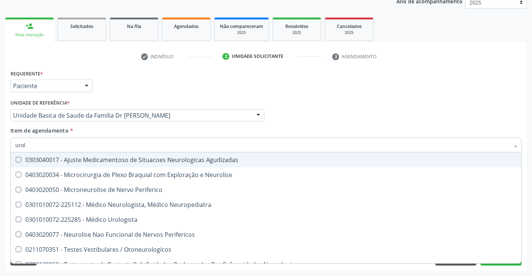
type input "urolo"
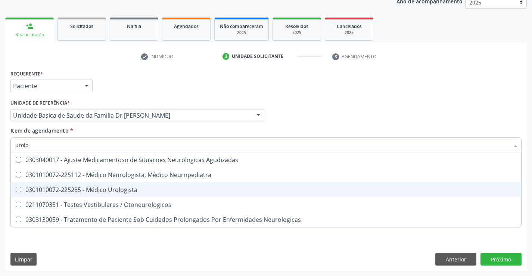
click at [116, 187] on div "0301010072-225285 - Médico Urologista" at bounding box center [266, 190] width 502 height 6
checkbox Urologista "true"
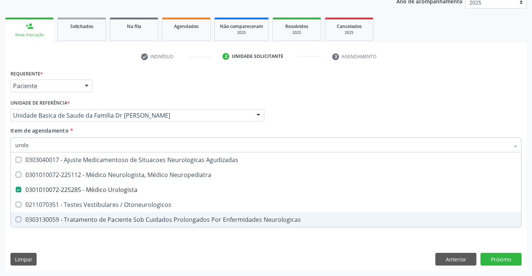
click at [131, 245] on div "Requerente * Paciente Profissional de Saúde Paciente Nenhum resultado encontrad…" at bounding box center [266, 169] width 522 height 203
checkbox Neuropediatra "true"
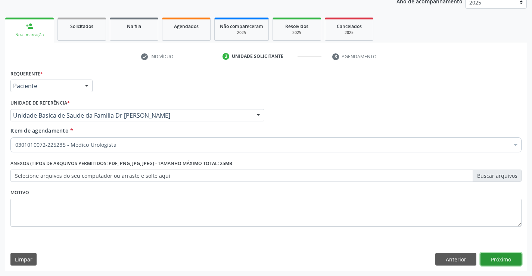
click at [487, 258] on button "Próximo" at bounding box center [501, 259] width 41 height 13
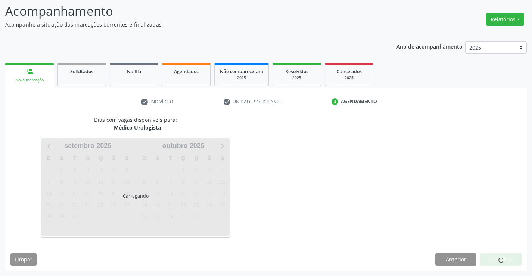
scroll to position [71, 0]
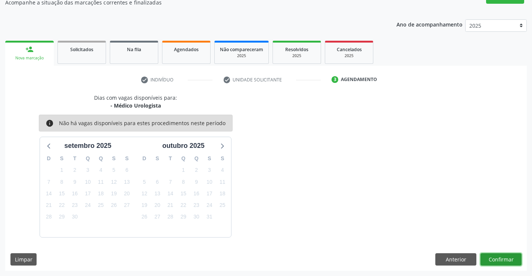
click at [487, 258] on button "Confirmar" at bounding box center [501, 259] width 41 height 13
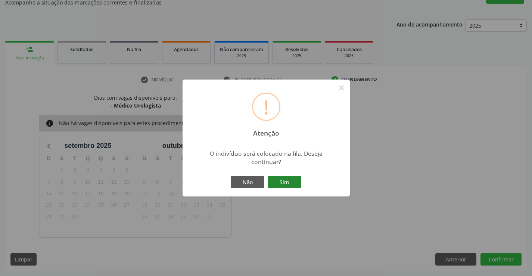
click at [285, 182] on button "Sim" at bounding box center [285, 182] width 34 height 13
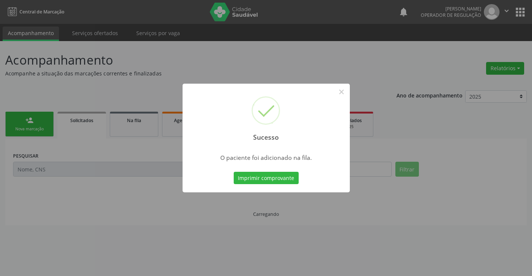
scroll to position [0, 0]
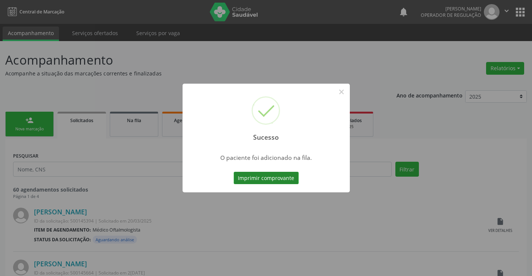
click at [285, 179] on button "Imprimir comprovante" at bounding box center [266, 178] width 65 height 13
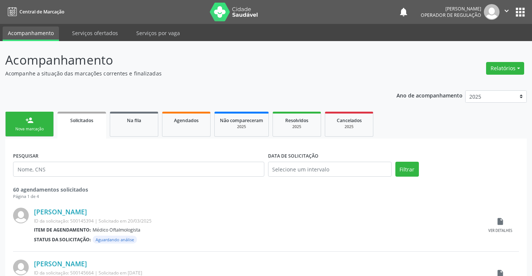
click at [49, 130] on link "person_add Nova marcação" at bounding box center [29, 124] width 49 height 25
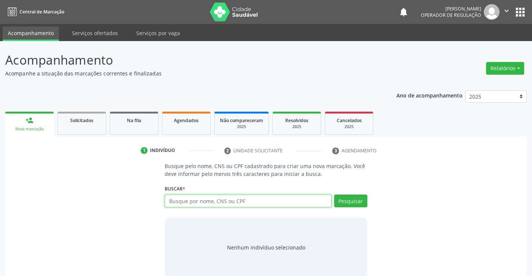
click at [200, 200] on input "text" at bounding box center [248, 201] width 167 height 13
type input "700600425241261"
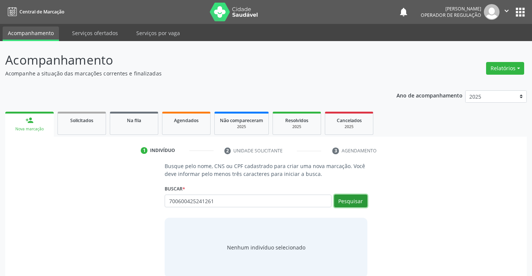
click at [348, 198] on button "Pesquisar" at bounding box center [350, 201] width 33 height 13
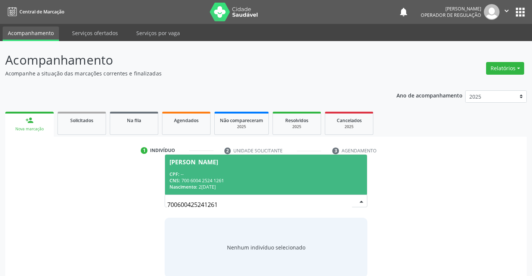
click at [285, 178] on div "CNS: 700 6004 2524 1261" at bounding box center [266, 180] width 193 height 6
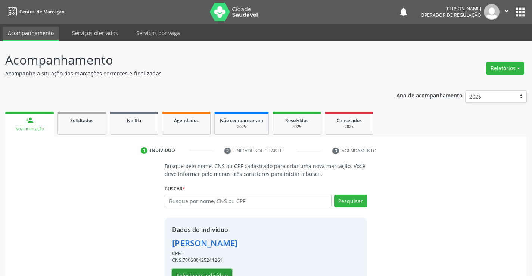
click at [220, 271] on button "Selecionar indivíduo" at bounding box center [202, 275] width 60 height 13
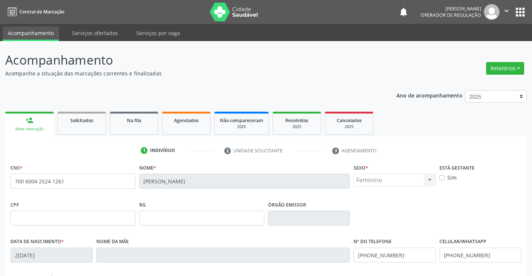
scroll to position [129, 0]
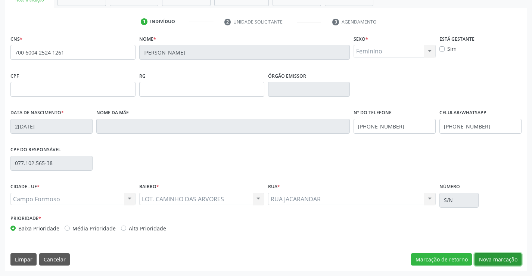
click at [486, 257] on button "Nova marcação" at bounding box center [498, 259] width 47 height 13
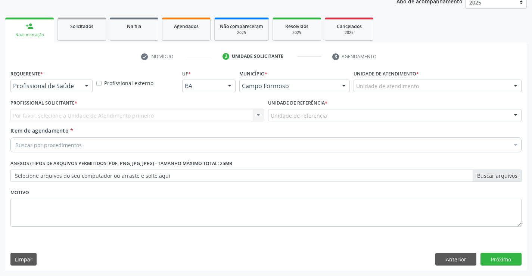
click at [83, 83] on div at bounding box center [86, 86] width 11 height 13
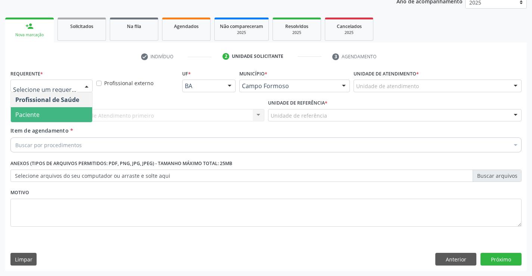
click at [68, 116] on span "Paciente" at bounding box center [51, 114] width 81 height 15
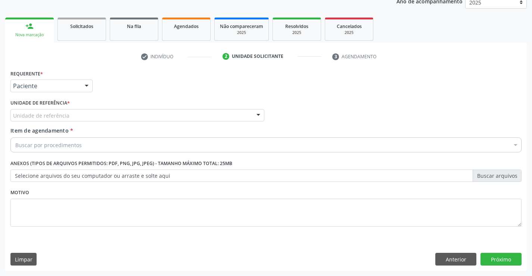
click at [77, 130] on div "Item de agendamento * Buscar por procedimentos Selecionar todos 0202040089 - 3X…" at bounding box center [265, 139] width 511 height 24
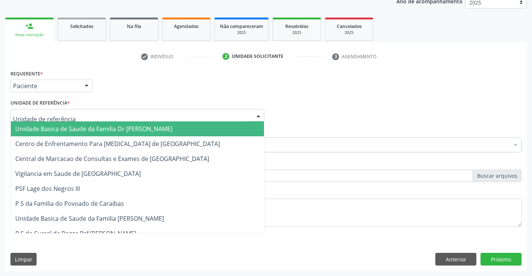
click at [89, 116] on div at bounding box center [137, 115] width 254 height 13
click at [87, 127] on span "Unidade Basica de Saude da Familia Dr [PERSON_NAME]" at bounding box center [93, 129] width 157 height 8
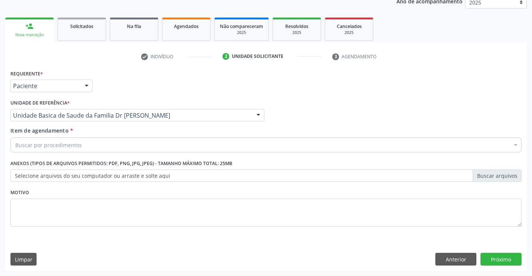
click at [83, 148] on div "Buscar por procedimentos" at bounding box center [265, 144] width 511 height 15
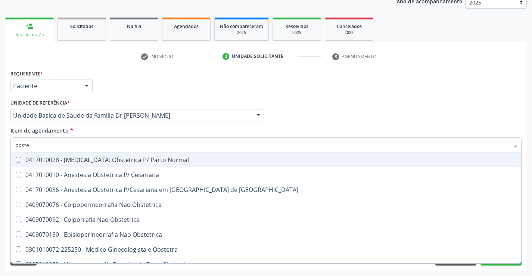
type input "obstet"
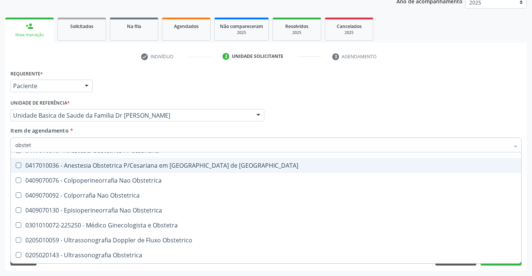
scroll to position [38, 0]
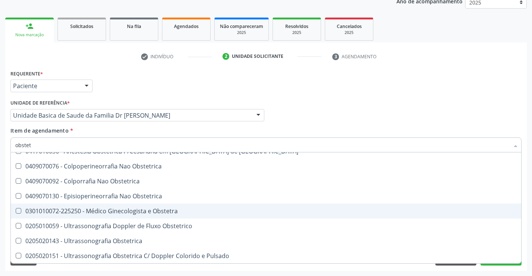
click at [127, 211] on div "0301010072-225250 - Médico Ginecologista e Obstetra" at bounding box center [266, 211] width 502 height 6
checkbox Obstetra "true"
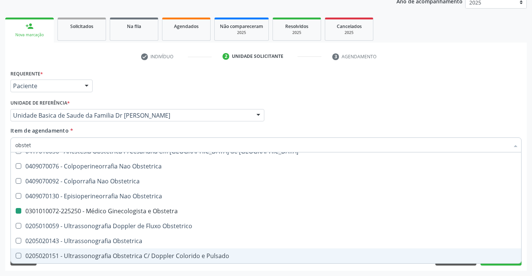
click at [156, 264] on div "Limpar Anterior Próximo" at bounding box center [265, 259] width 511 height 13
checkbox Cesariana "true"
checkbox Obstetra "false"
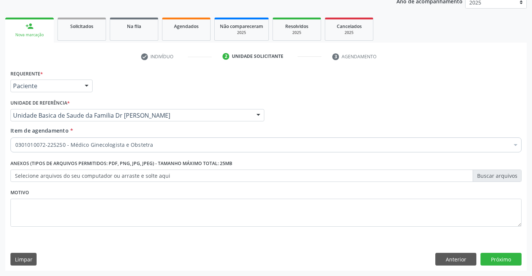
scroll to position [0, 0]
click at [499, 259] on button "Próximo" at bounding box center [501, 259] width 41 height 13
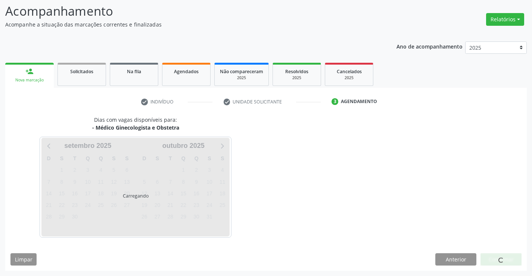
scroll to position [49, 0]
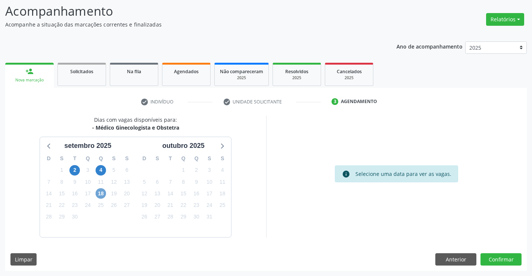
click at [100, 191] on span "18" at bounding box center [101, 193] width 10 height 10
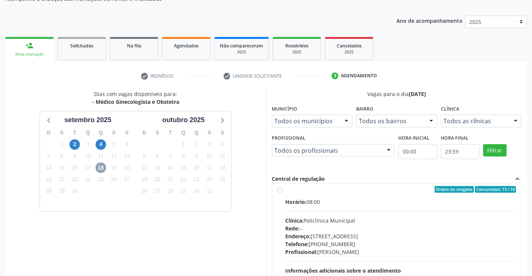
scroll to position [0, 0]
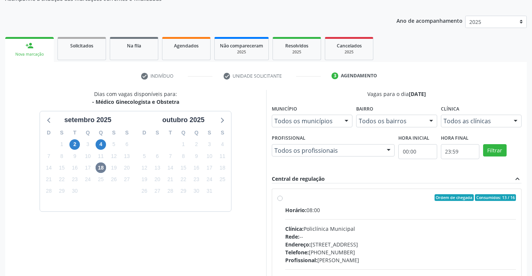
click at [285, 199] on label "Ordem de chegada Consumidos: 13 / 16 Horário: 08:00 Clínica: Policlínica Munici…" at bounding box center [400, 251] width 231 height 115
click at [278, 199] on input "Ordem de chegada Consumidos: 13 / 16 Horário: 08:00 Clínica: Policlínica Munici…" at bounding box center [279, 197] width 5 height 7
radio input "true"
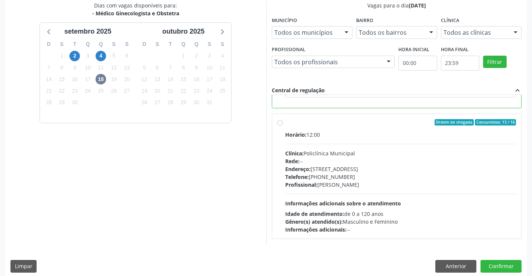
scroll to position [170, 0]
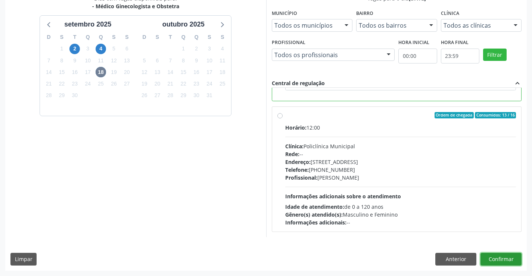
click at [491, 258] on button "Confirmar" at bounding box center [501, 259] width 41 height 13
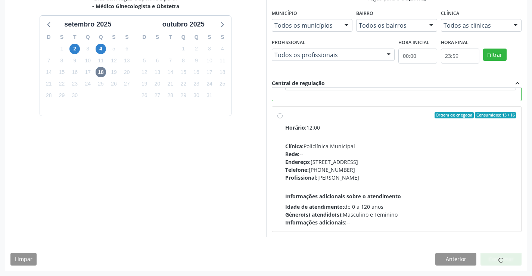
scroll to position [0, 0]
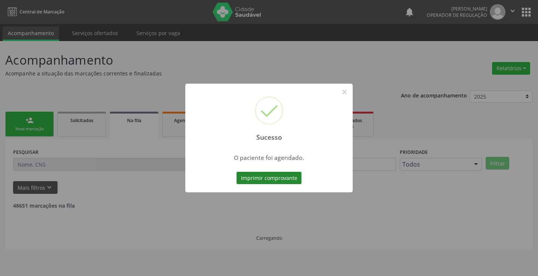
click at [269, 176] on button "Imprimir comprovante" at bounding box center [268, 178] width 65 height 13
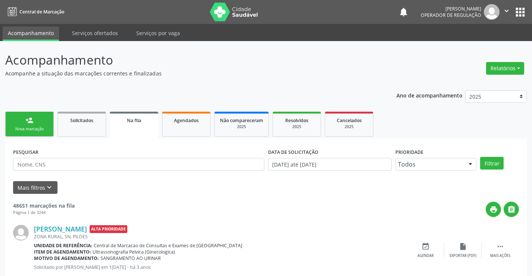
click at [49, 130] on link "person_add Nova marcação" at bounding box center [29, 124] width 49 height 25
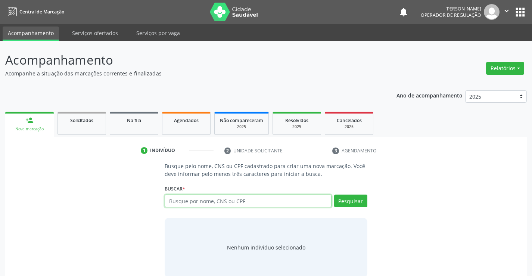
click at [252, 201] on input "text" at bounding box center [248, 201] width 167 height 13
type input "705602474659811"
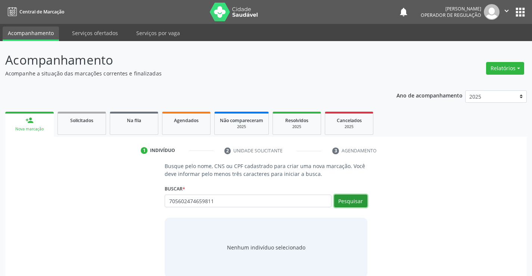
click at [359, 198] on button "Pesquisar" at bounding box center [350, 201] width 33 height 13
type input "705602474659811"
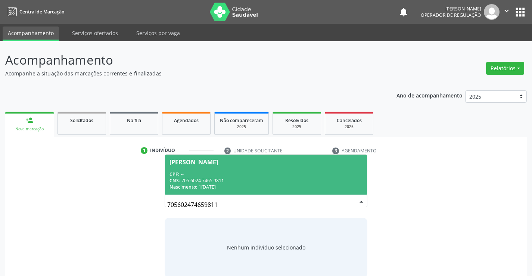
click at [204, 180] on div "CNS: 705 6024 7465 9811" at bounding box center [266, 180] width 193 height 6
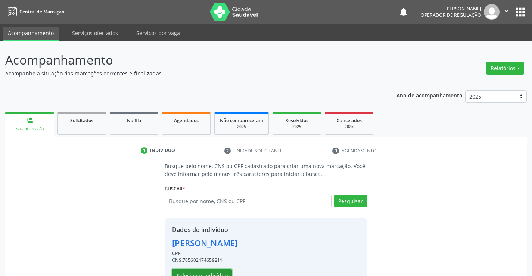
click at [213, 276] on button "Selecionar indivíduo" at bounding box center [202, 275] width 60 height 13
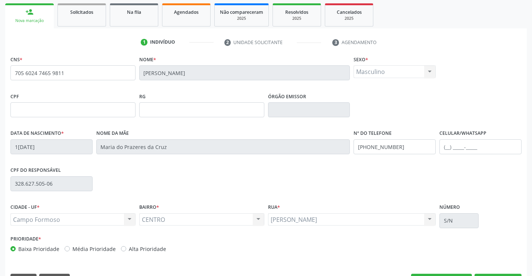
scroll to position [112, 0]
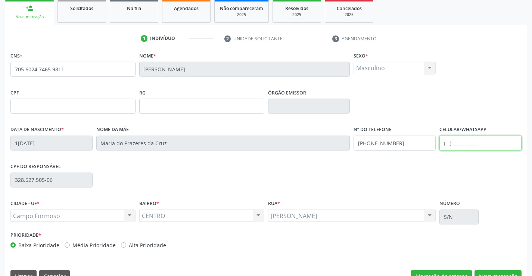
click at [446, 142] on input "text" at bounding box center [481, 143] width 82 height 15
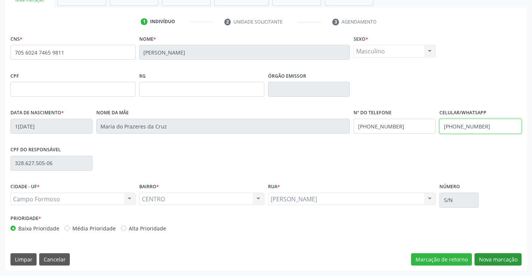
type input "(74) 99122-9375"
click at [484, 258] on button "Nova marcação" at bounding box center [498, 259] width 47 height 13
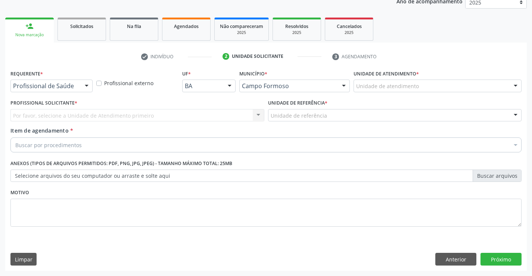
scroll to position [94, 0]
click at [441, 259] on button "Anterior" at bounding box center [455, 259] width 41 height 13
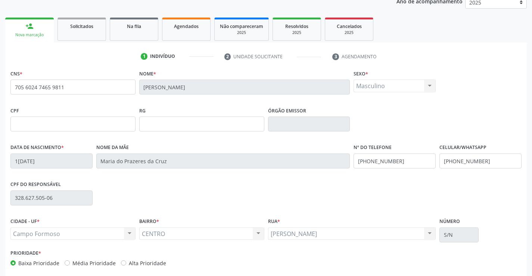
scroll to position [129, 0]
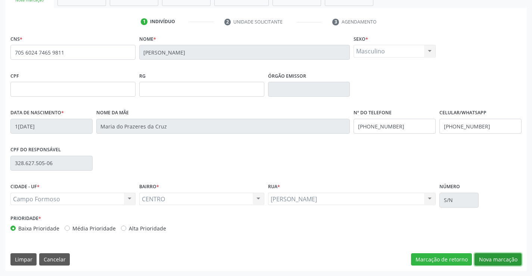
click at [483, 257] on button "Nova marcação" at bounding box center [498, 259] width 47 height 13
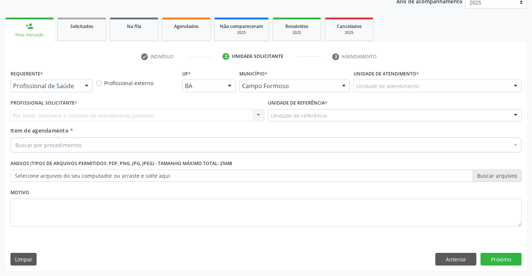
scroll to position [94, 0]
click at [85, 84] on div at bounding box center [86, 86] width 11 height 13
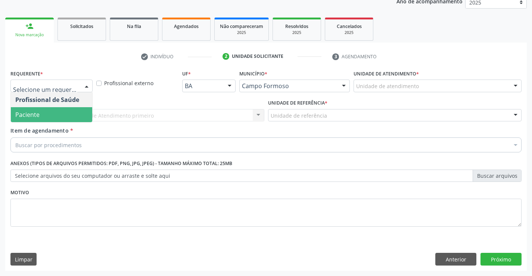
click at [58, 114] on span "Paciente" at bounding box center [51, 114] width 81 height 15
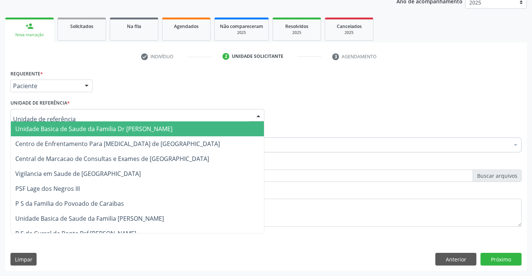
click at [82, 112] on div at bounding box center [137, 115] width 254 height 13
click at [99, 129] on span "Unidade Basica de Saude da Familia Dr [PERSON_NAME]" at bounding box center [93, 129] width 157 height 8
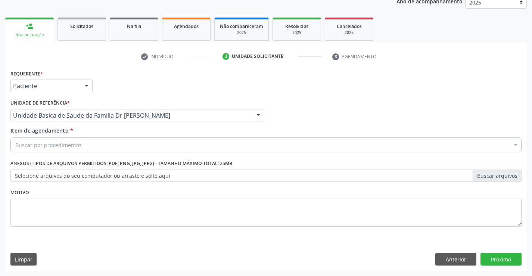
click at [98, 147] on div "Buscar por procedimentos" at bounding box center [265, 144] width 511 height 15
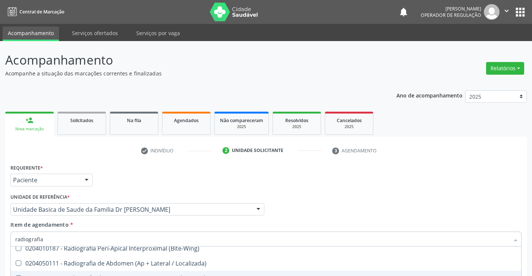
scroll to position [112, 0]
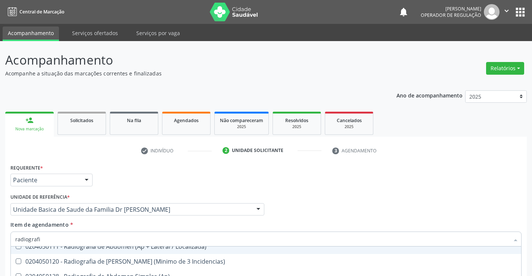
type input "radiograf"
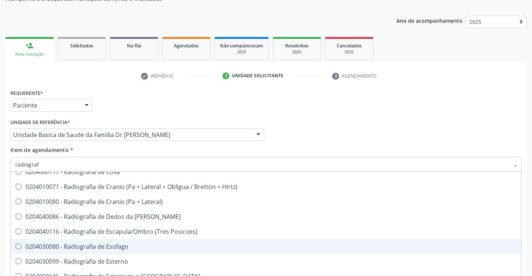
scroll to position [598, 0]
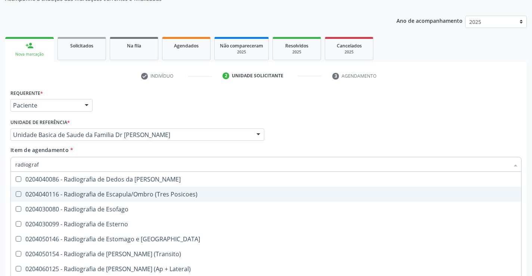
click at [116, 194] on div "0204040116 - Radiografia de Escapula/Ombro (Tres Posicoes)" at bounding box center [266, 194] width 502 height 6
checkbox Posicoes\) "true"
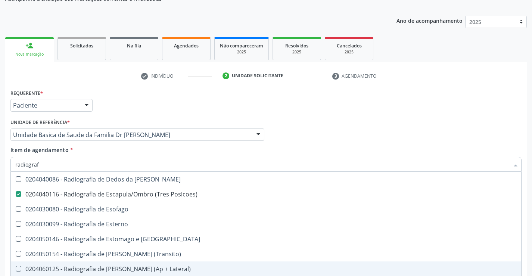
checkbox Oclusal "true"
checkbox Posicoes\) "false"
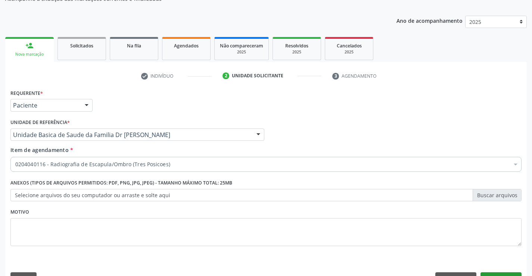
scroll to position [94, 0]
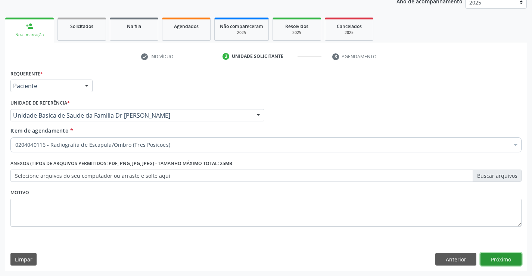
click at [494, 260] on button "Próximo" at bounding box center [501, 259] width 41 height 13
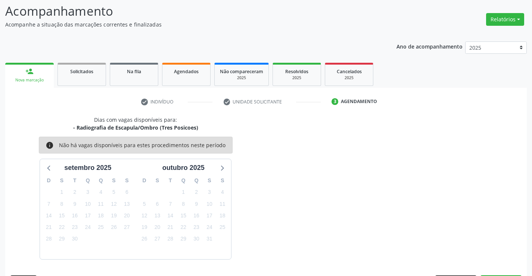
scroll to position [71, 0]
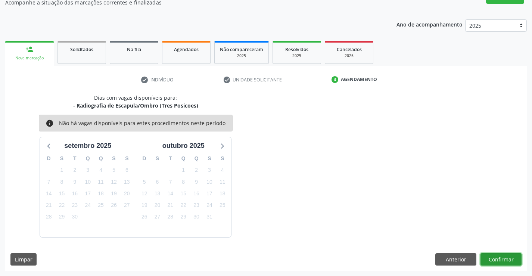
click at [490, 257] on button "Confirmar" at bounding box center [501, 259] width 41 height 13
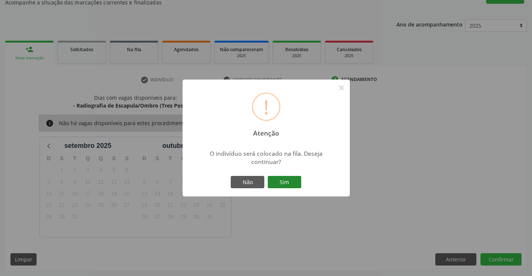
click at [286, 181] on button "Sim" at bounding box center [285, 182] width 34 height 13
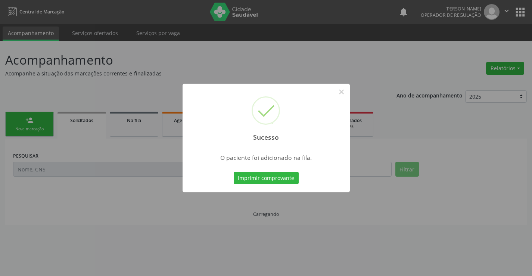
scroll to position [0, 0]
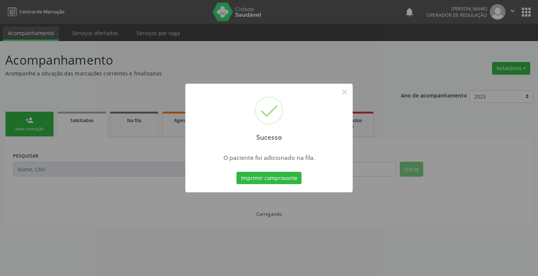
click at [236, 172] on button "Imprimir comprovante" at bounding box center [268, 178] width 65 height 13
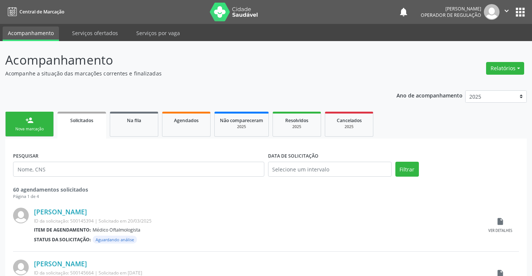
click at [49, 132] on link "person_add Nova marcação" at bounding box center [29, 124] width 49 height 25
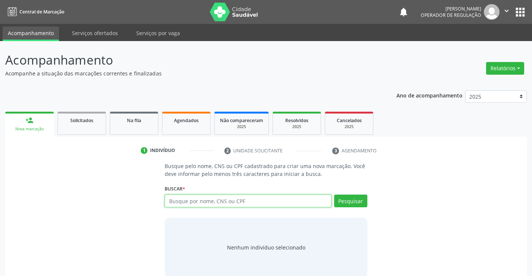
drag, startPoint x: 208, startPoint y: 204, endPoint x: 201, endPoint y: 204, distance: 7.1
click at [205, 204] on input "text" at bounding box center [248, 201] width 167 height 13
type input "700707946504878"
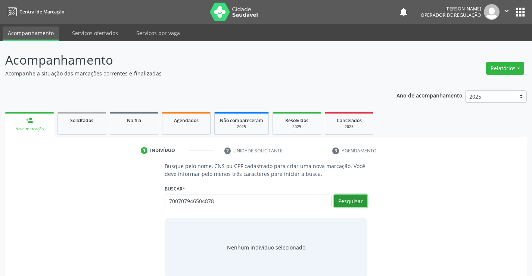
click at [348, 202] on button "Pesquisar" at bounding box center [350, 201] width 33 height 13
type input "700707946504878"
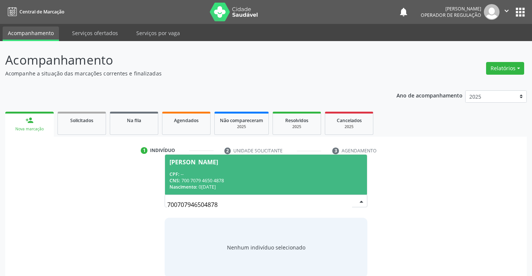
click at [230, 183] on div "CNS: 700 7079 4650 4878" at bounding box center [266, 180] width 193 height 6
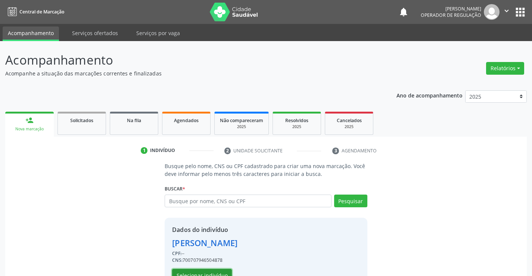
click at [221, 272] on button "Selecionar indivíduo" at bounding box center [202, 275] width 60 height 13
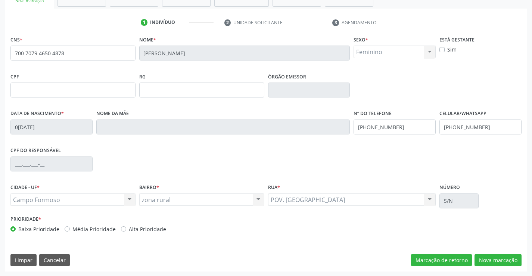
scroll to position [129, 0]
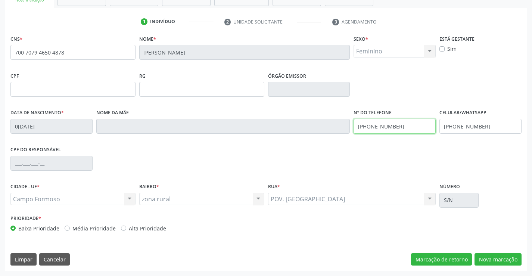
click at [406, 127] on input "(74) 99195-9276" at bounding box center [395, 126] width 82 height 15
type input "(74) 99122-9375"
click at [490, 128] on input "(74) 99195-9276" at bounding box center [481, 126] width 82 height 15
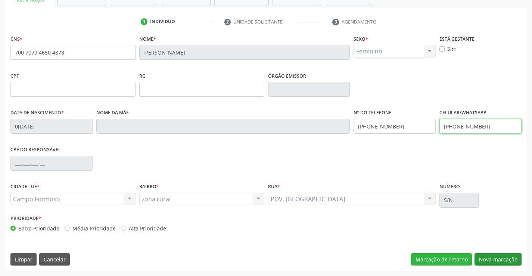
type input "(11) 99573-3354"
click at [484, 259] on button "Nova marcação" at bounding box center [498, 259] width 47 height 13
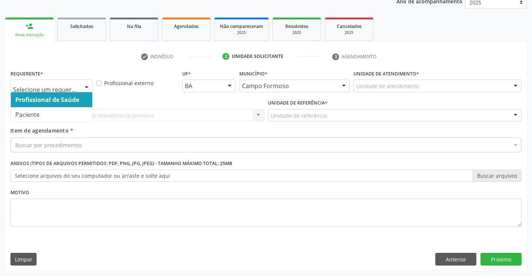
drag, startPoint x: 89, startPoint y: 84, endPoint x: 62, endPoint y: 103, distance: 33.3
click at [89, 85] on div at bounding box center [86, 86] width 11 height 13
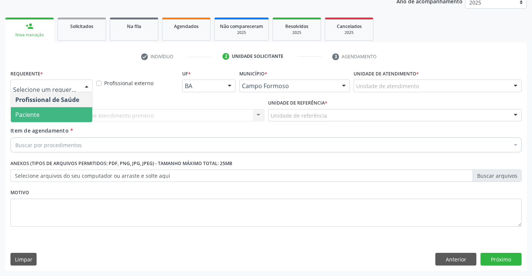
click at [56, 117] on span "Paciente" at bounding box center [51, 114] width 81 height 15
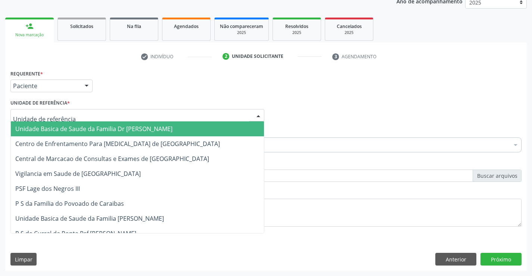
click at [87, 117] on div at bounding box center [137, 115] width 254 height 13
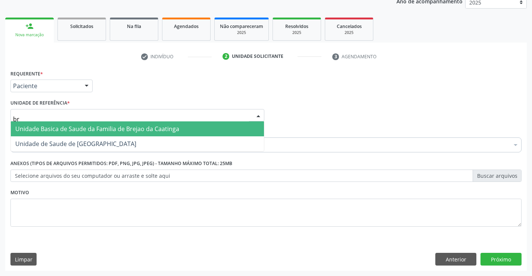
type input "bre"
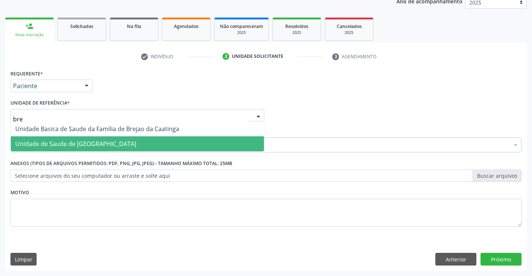
click at [90, 142] on span "Unidade de Saude de [GEOGRAPHIC_DATA]" at bounding box center [75, 144] width 121 height 8
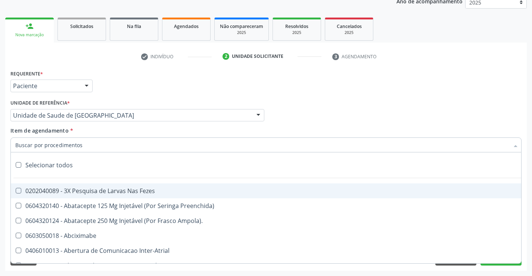
click at [96, 148] on div at bounding box center [265, 144] width 511 height 15
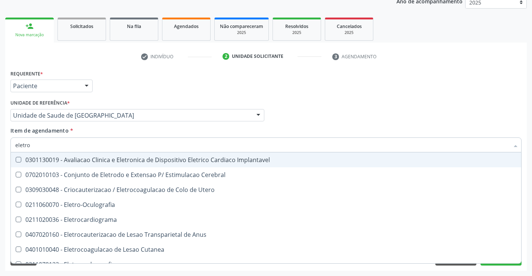
type input "eletroc"
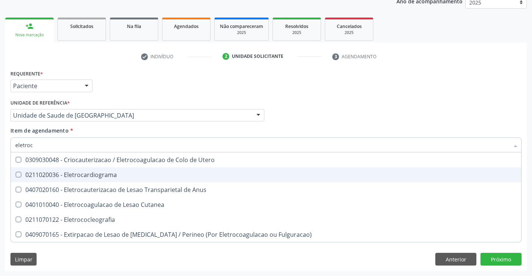
click at [100, 175] on div "0211020036 - Eletrocardiograma" at bounding box center [266, 175] width 502 height 6
checkbox Eletrocardiograma "true"
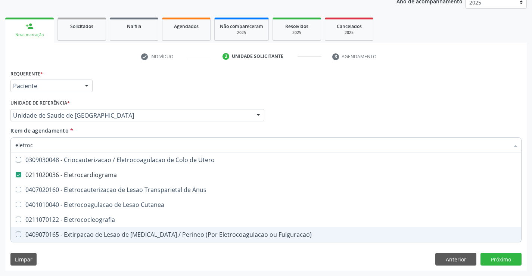
click at [138, 253] on div "Requerente * Paciente Profissional de Saúde Paciente Nenhum resultado encontrad…" at bounding box center [266, 169] width 522 height 203
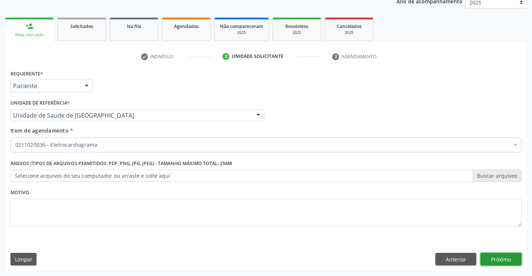
click at [497, 257] on button "Próximo" at bounding box center [501, 259] width 41 height 13
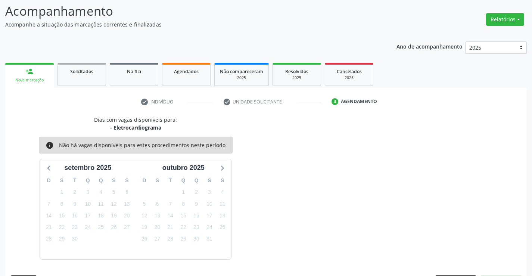
scroll to position [71, 0]
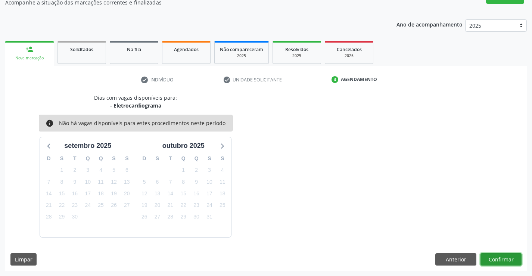
click at [494, 258] on button "Confirmar" at bounding box center [501, 259] width 41 height 13
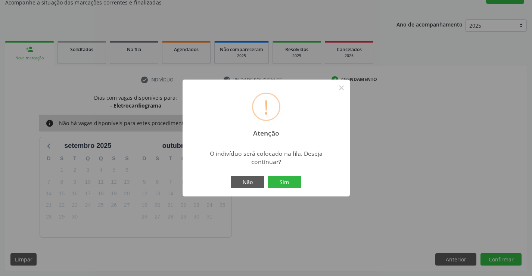
click at [268, 176] on button "Sim" at bounding box center [285, 182] width 34 height 13
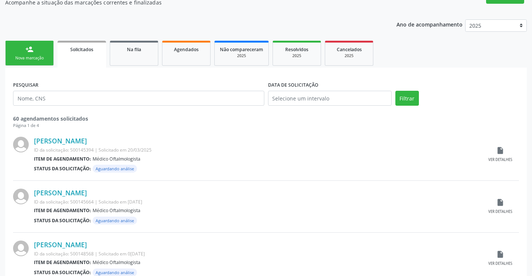
scroll to position [0, 0]
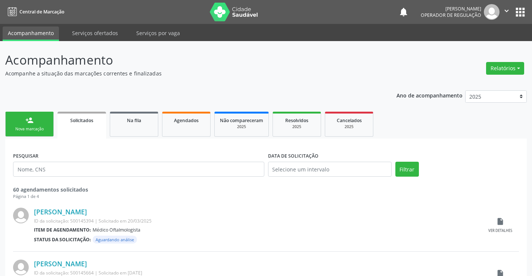
click at [44, 126] on link "person_add Nova marcação" at bounding box center [29, 124] width 49 height 25
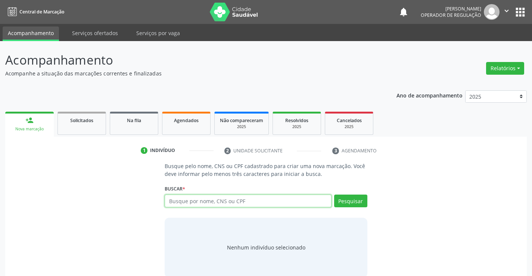
click at [223, 197] on input "text" at bounding box center [248, 201] width 167 height 13
type input "708705184642394"
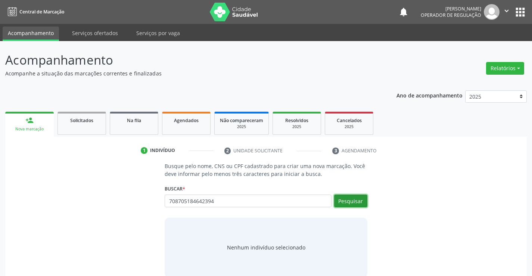
click at [344, 199] on button "Pesquisar" at bounding box center [350, 201] width 33 height 13
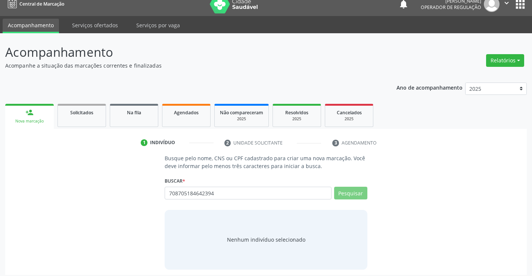
scroll to position [12, 0]
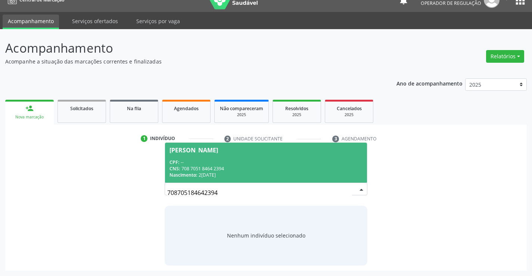
click at [251, 174] on div "Nascimento: 29/05/1982" at bounding box center [266, 175] width 193 height 6
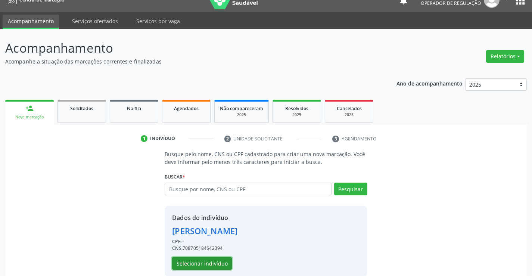
click at [214, 260] on button "Selecionar indivíduo" at bounding box center [202, 263] width 60 height 13
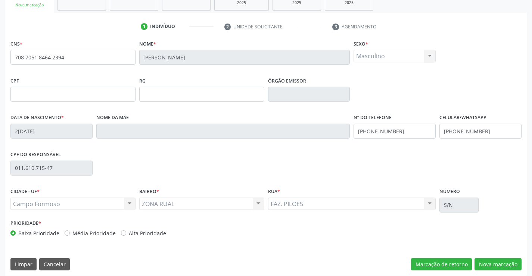
scroll to position [129, 0]
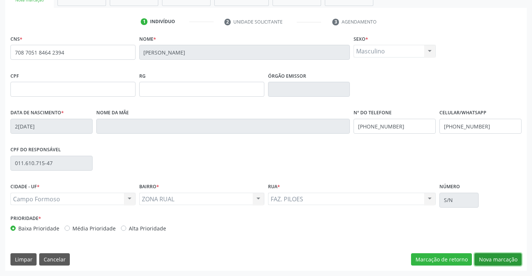
drag, startPoint x: 490, startPoint y: 256, endPoint x: 486, endPoint y: 257, distance: 4.2
click at [489, 257] on button "Nova marcação" at bounding box center [498, 259] width 47 height 13
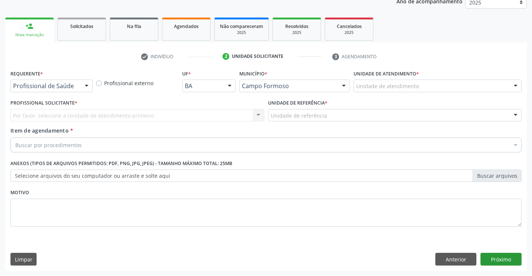
scroll to position [94, 0]
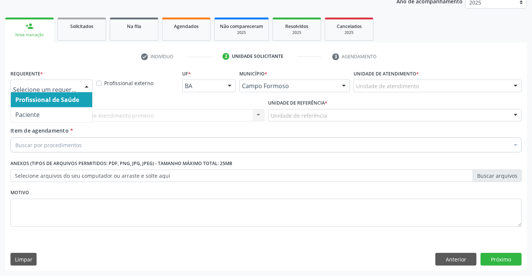
drag, startPoint x: 86, startPoint y: 85, endPoint x: 75, endPoint y: 93, distance: 14.1
click at [86, 85] on div at bounding box center [86, 86] width 11 height 13
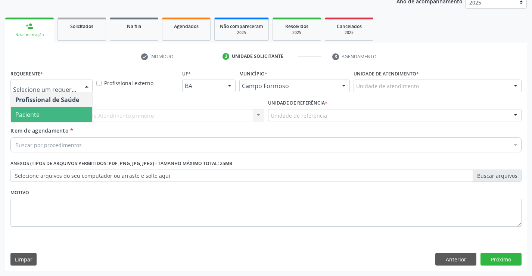
click at [59, 122] on div "Profissional de Saúde Paciente Nenhum resultado encontrado para: " " Não há nen…" at bounding box center [51, 107] width 82 height 30
click at [61, 113] on span "Paciente" at bounding box center [51, 114] width 81 height 15
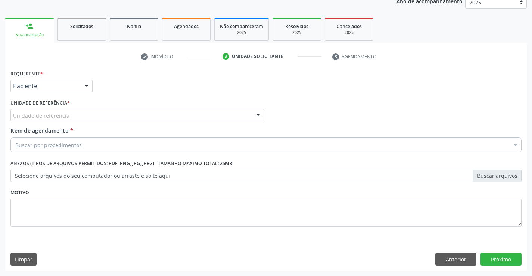
click at [78, 115] on div "Unidade de referência" at bounding box center [137, 115] width 254 height 13
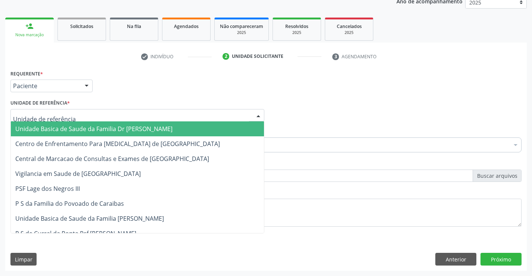
click at [78, 129] on span "Unidade Basica de Saude da Familia Dr [PERSON_NAME]" at bounding box center [93, 129] width 157 height 8
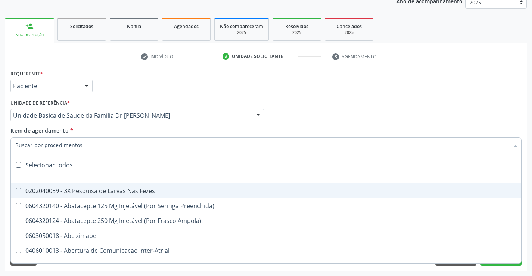
click at [82, 149] on div at bounding box center [265, 144] width 511 height 15
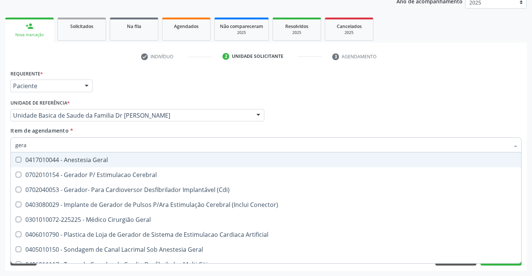
type input "geral"
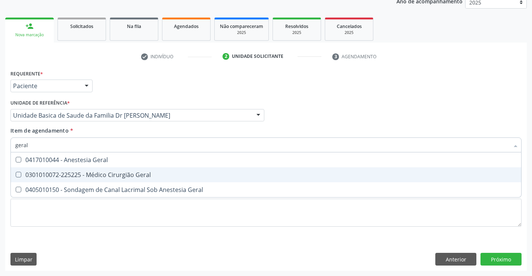
click at [97, 174] on div "0301010072-225225 - Médico Cirurgião Geral" at bounding box center [266, 175] width 502 height 6
checkbox Geral "true"
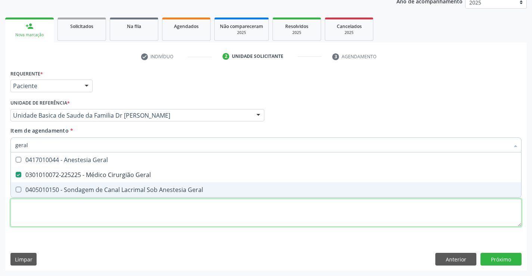
click at [113, 213] on div "Requerente * Paciente Profissional de Saúde Paciente Nenhum resultado encontrad…" at bounding box center [265, 152] width 511 height 169
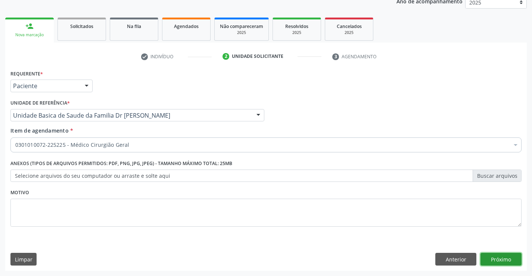
click at [496, 258] on button "Próximo" at bounding box center [501, 259] width 41 height 13
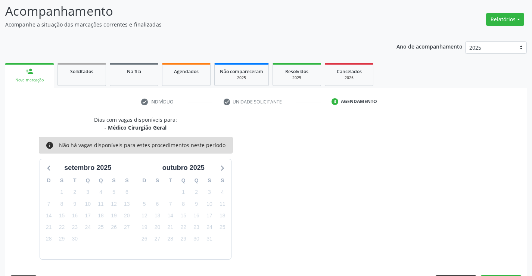
scroll to position [71, 0]
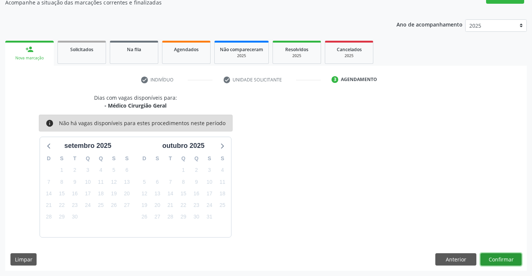
click at [490, 261] on button "Confirmar" at bounding box center [501, 259] width 41 height 13
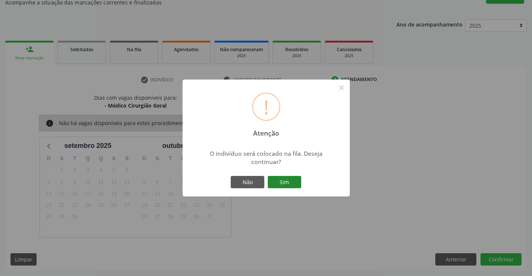
click at [291, 182] on button "Sim" at bounding box center [285, 182] width 34 height 13
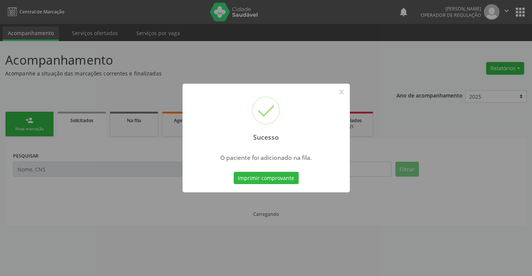
scroll to position [0, 0]
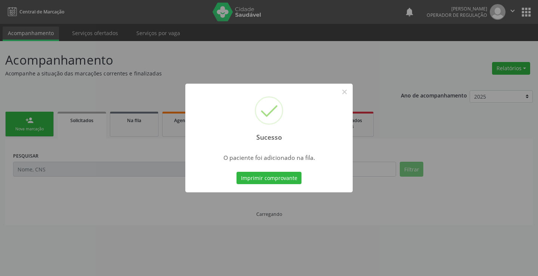
click at [236, 172] on button "Imprimir comprovante" at bounding box center [268, 178] width 65 height 13
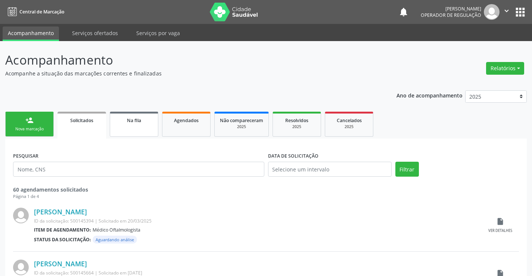
click at [132, 128] on link "Na fila" at bounding box center [134, 124] width 49 height 25
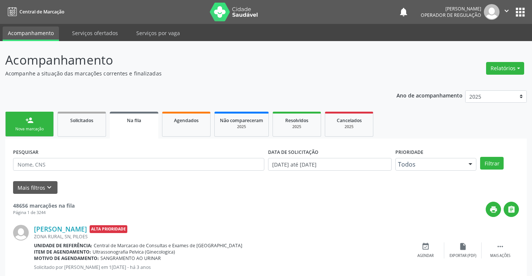
click at [44, 129] on div "Nova marcação" at bounding box center [29, 129] width 37 height 6
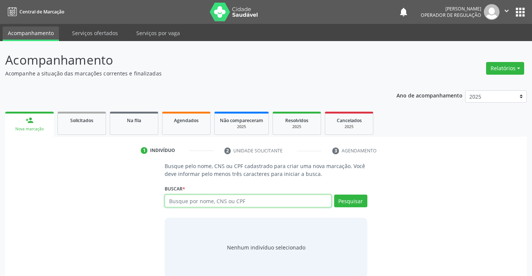
click at [197, 201] on input "text" at bounding box center [248, 201] width 167 height 13
type input "702506756904740"
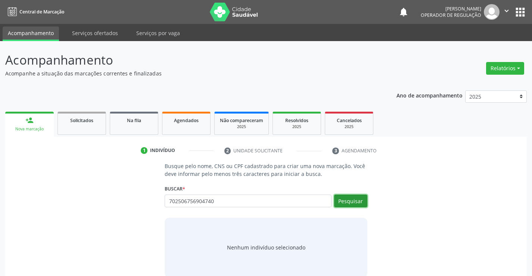
click at [350, 200] on button "Pesquisar" at bounding box center [350, 201] width 33 height 13
type input "702506756904740"
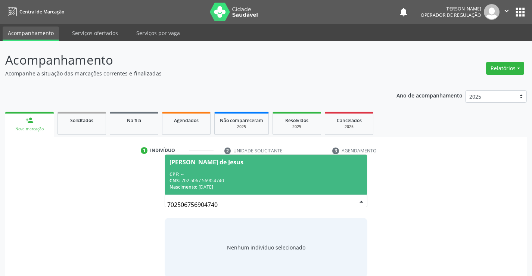
click at [215, 179] on div "CNS: 702 5067 5690 4740" at bounding box center [266, 180] width 193 height 6
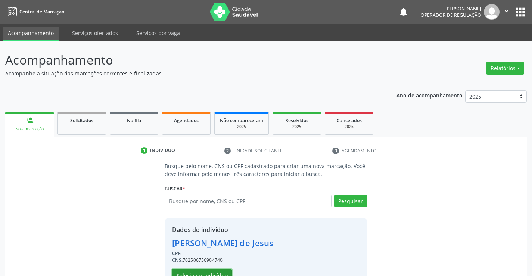
click at [207, 272] on button "Selecionar indivíduo" at bounding box center [202, 275] width 60 height 13
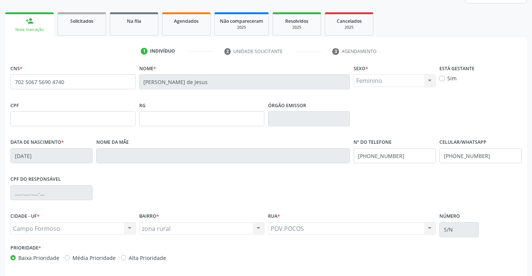
scroll to position [129, 0]
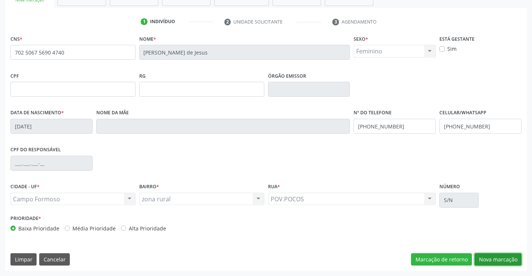
click at [497, 260] on button "Nova marcação" at bounding box center [498, 259] width 47 height 13
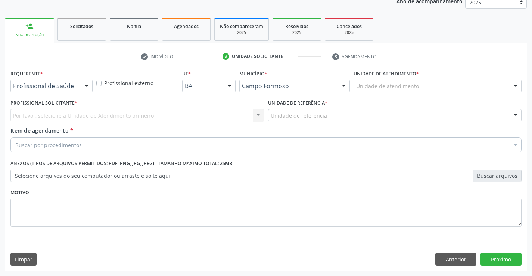
scroll to position [94, 0]
drag, startPoint x: 70, startPoint y: 84, endPoint x: 70, endPoint y: 110, distance: 26.5
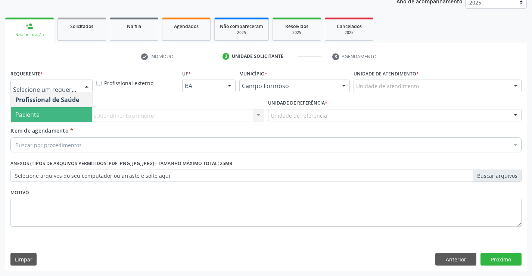
click at [66, 118] on span "Paciente" at bounding box center [51, 114] width 81 height 15
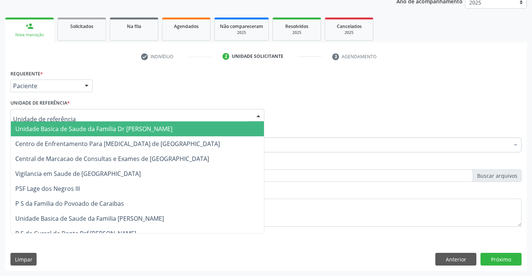
click at [74, 113] on div at bounding box center [137, 115] width 254 height 13
click at [78, 131] on span "Unidade Basica de Saude da Familia Dr [PERSON_NAME]" at bounding box center [93, 129] width 157 height 8
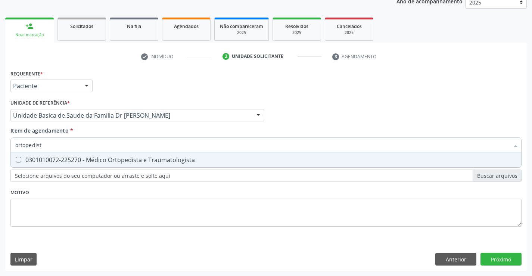
type input "ortopedista"
click at [83, 158] on div "0301010072-225270 - Médico Ortopedista e Traumatologista" at bounding box center [266, 160] width 502 height 6
checkbox Traumatologista "true"
click at [81, 195] on div "Requerente * Paciente Profissional de Saúde Paciente Nenhum resultado encontrad…" at bounding box center [265, 152] width 511 height 169
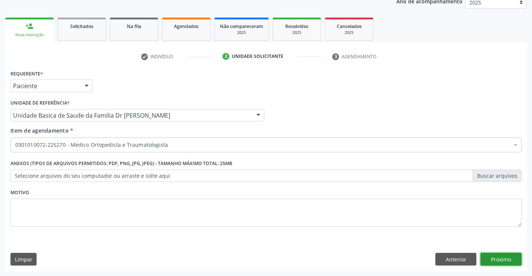
click at [488, 261] on button "Próximo" at bounding box center [501, 259] width 41 height 13
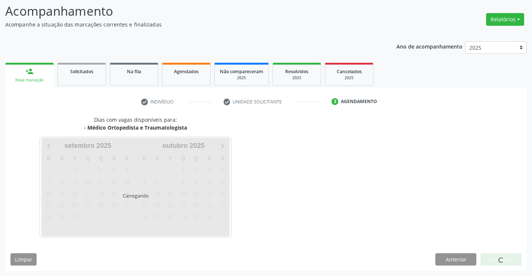
scroll to position [49, 0]
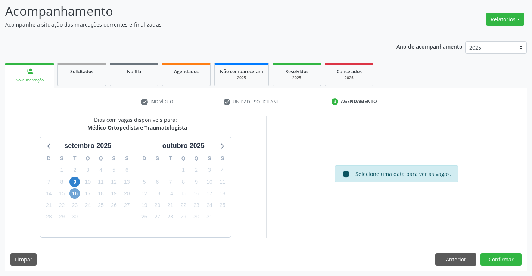
click at [73, 193] on span "16" at bounding box center [74, 193] width 10 height 10
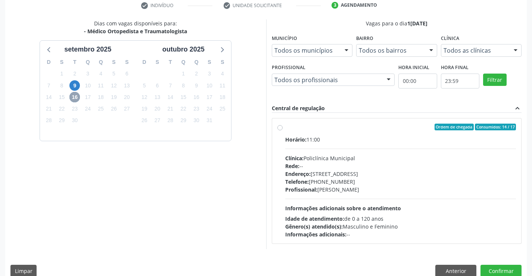
scroll to position [157, 0]
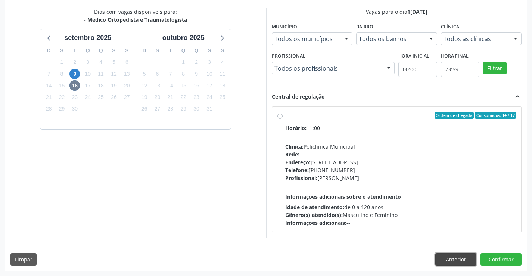
click at [441, 258] on button "Anterior" at bounding box center [455, 259] width 41 height 13
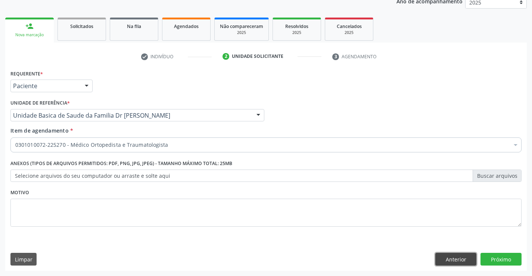
click at [441, 258] on button "Anterior" at bounding box center [455, 259] width 41 height 13
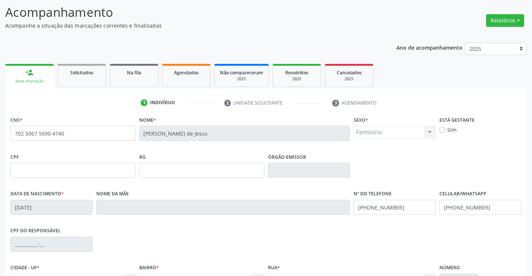
scroll to position [0, 0]
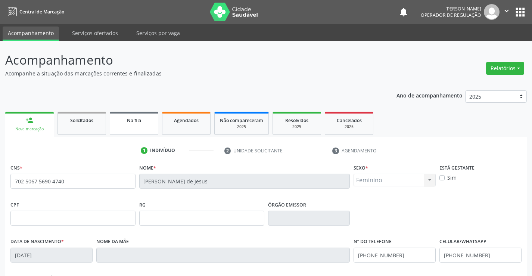
click at [141, 122] on span "Na fila" at bounding box center [134, 120] width 14 height 6
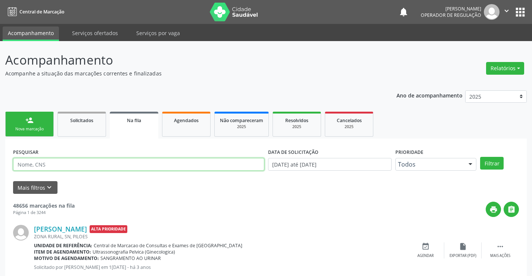
click at [68, 162] on input "text" at bounding box center [138, 164] width 251 height 13
type input "702506756904740"
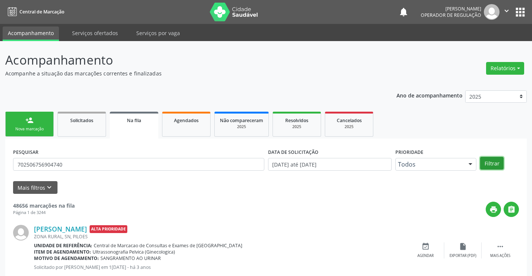
click at [487, 164] on button "Filtrar" at bounding box center [492, 163] width 24 height 13
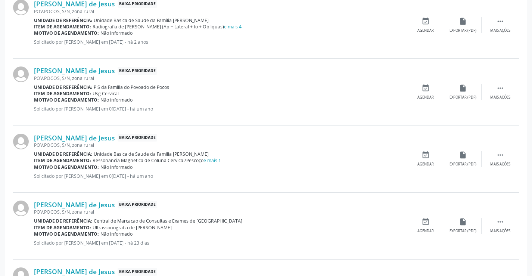
scroll to position [362, 0]
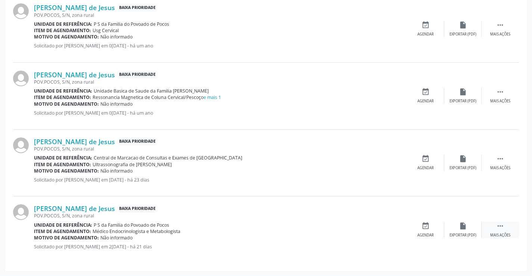
click at [501, 224] on icon "" at bounding box center [500, 226] width 8 height 8
click at [388, 226] on icon "print" at bounding box center [388, 226] width 8 height 8
